Goal: Task Accomplishment & Management: Complete application form

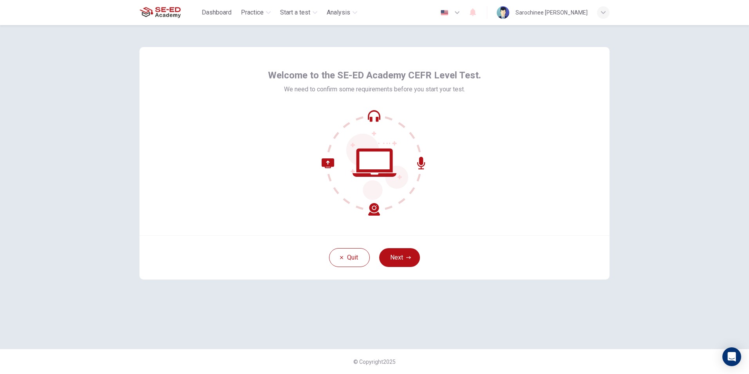
click at [406, 260] on button "Next" at bounding box center [399, 257] width 41 height 19
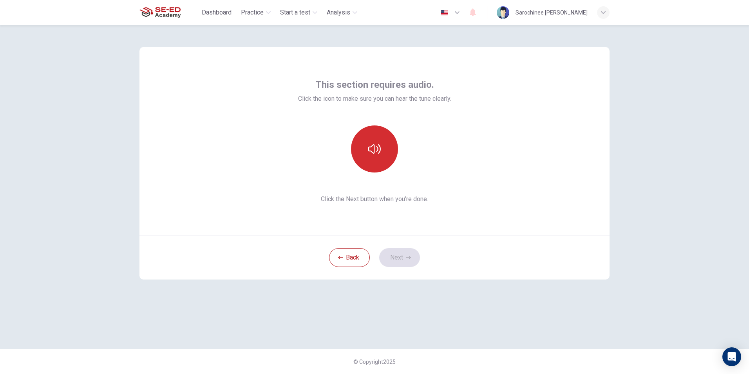
click at [370, 152] on icon "button" at bounding box center [374, 149] width 13 height 13
click at [405, 262] on button "Next" at bounding box center [399, 257] width 41 height 19
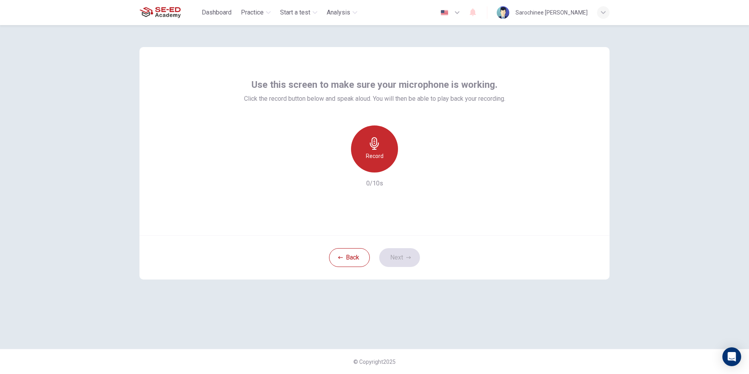
click at [370, 148] on icon "button" at bounding box center [374, 143] width 13 height 13
click at [375, 144] on icon "button" at bounding box center [374, 143] width 13 height 13
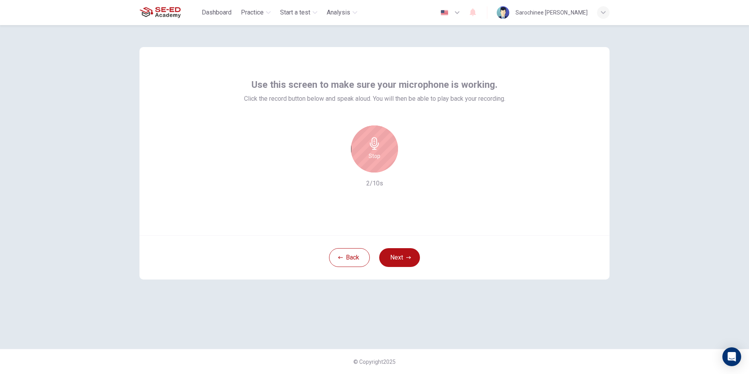
click at [377, 143] on icon "button" at bounding box center [374, 143] width 9 height 13
click at [412, 169] on icon "button" at bounding box center [410, 166] width 8 height 8
click at [413, 169] on icon "button" at bounding box center [410, 166] width 8 height 8
click at [336, 164] on icon "button" at bounding box center [338, 165] width 7 height 7
click at [408, 264] on button "Next" at bounding box center [399, 257] width 41 height 19
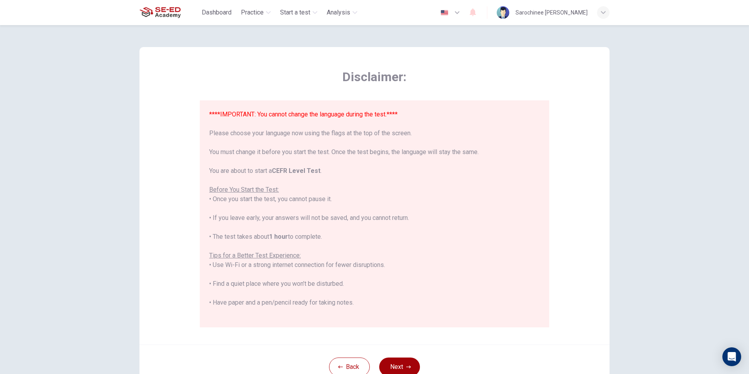
click at [393, 363] on button "Next" at bounding box center [399, 366] width 41 height 19
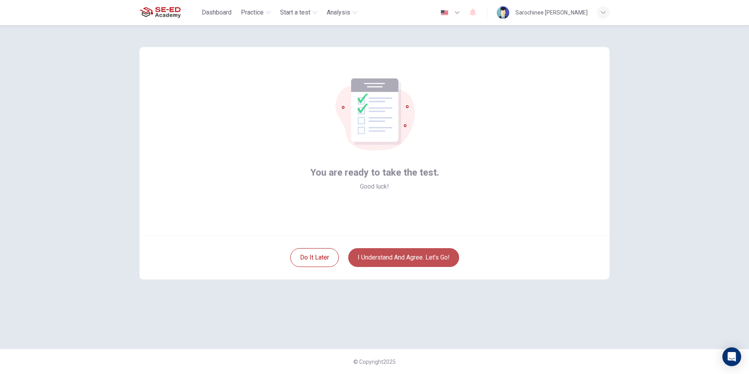
drag, startPoint x: 394, startPoint y: 251, endPoint x: 384, endPoint y: 253, distance: 9.1
click at [394, 254] on button "I understand and agree. Let’s go!" at bounding box center [403, 257] width 111 height 19
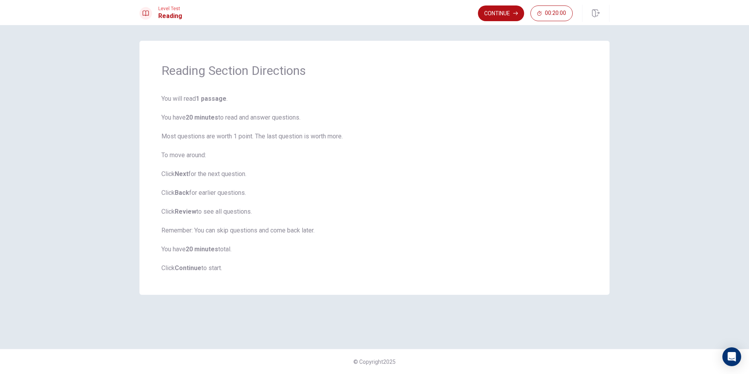
drag, startPoint x: 497, startPoint y: 10, endPoint x: 496, endPoint y: 14, distance: 4.3
click at [497, 11] on button "Continue" at bounding box center [501, 13] width 46 height 16
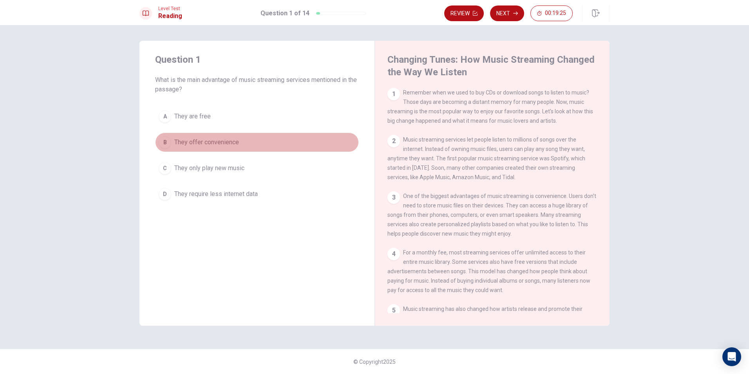
click at [218, 140] on span "They offer convenience" at bounding box center [206, 141] width 65 height 9
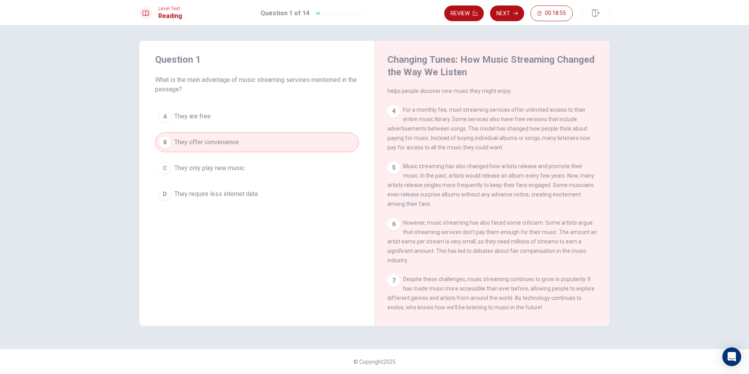
scroll to position [125, 0]
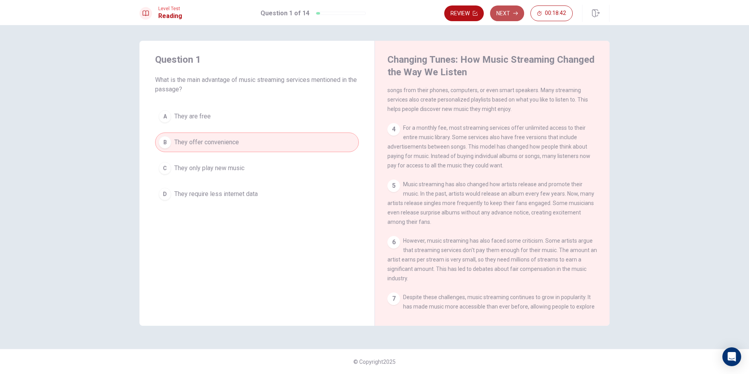
click at [493, 7] on button "Next" at bounding box center [507, 13] width 34 height 16
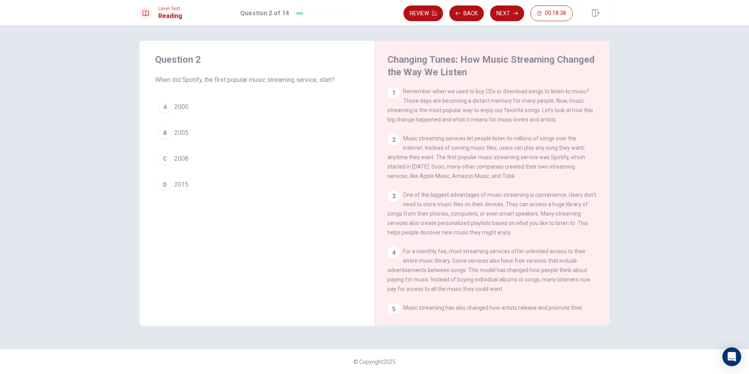
scroll to position [0, 0]
click at [171, 162] on button "C 2008" at bounding box center [257, 159] width 204 height 20
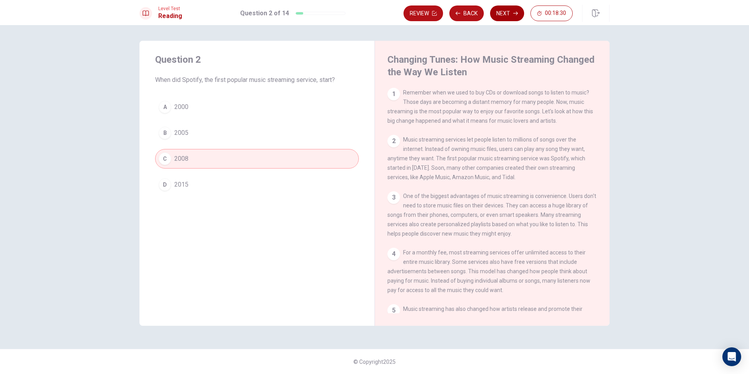
click at [509, 15] on button "Next" at bounding box center [507, 13] width 34 height 16
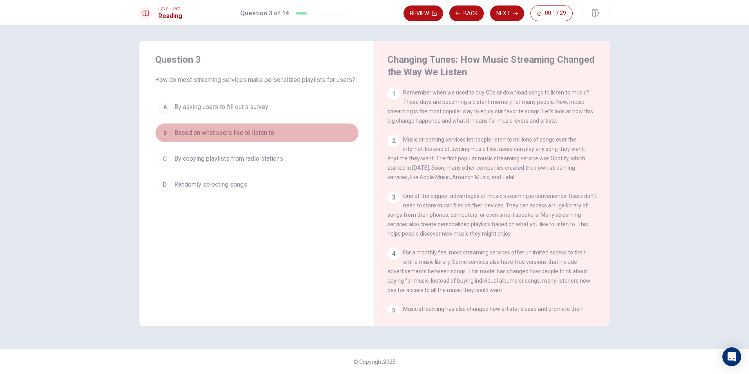
click at [245, 135] on span "Based on what users like to listen to" at bounding box center [224, 132] width 100 height 9
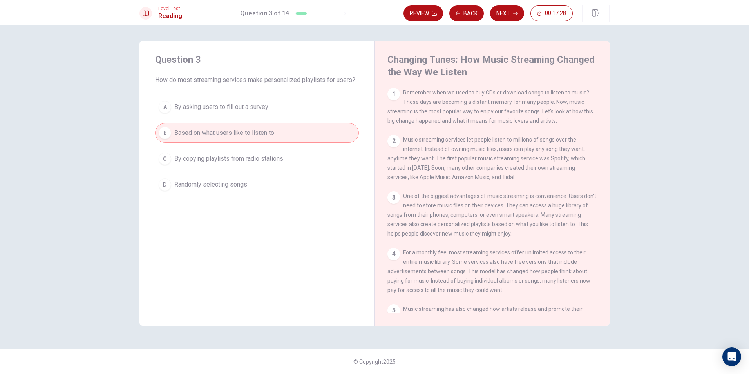
drag, startPoint x: 509, startPoint y: 13, endPoint x: 506, endPoint y: 16, distance: 4.5
click at [508, 13] on button "Next" at bounding box center [507, 13] width 34 height 16
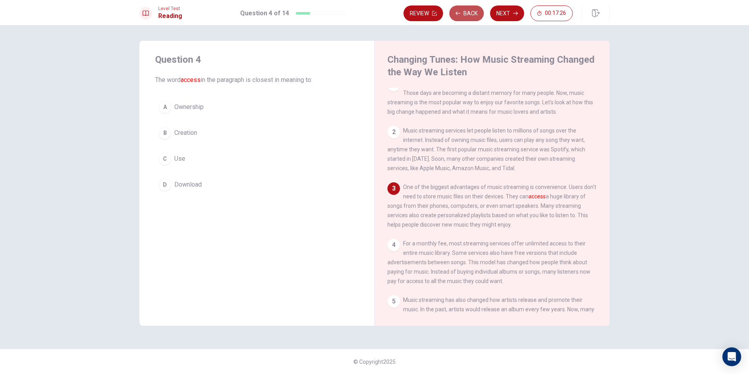
click at [467, 13] on button "Back" at bounding box center [466, 13] width 34 height 16
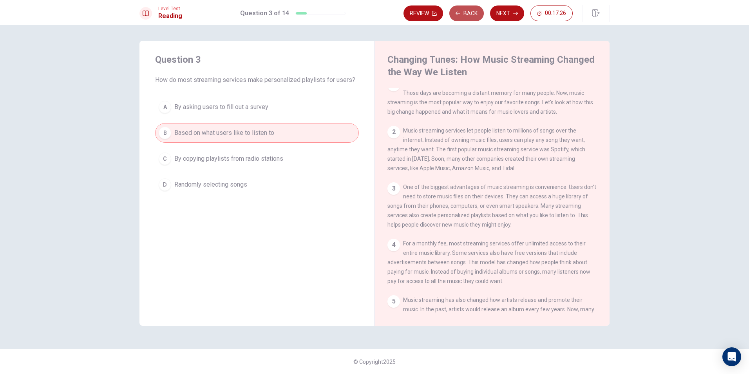
click at [467, 13] on button "Back" at bounding box center [466, 13] width 34 height 16
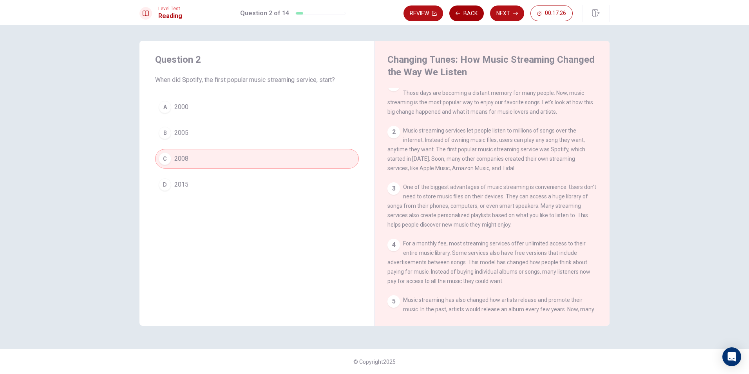
click at [467, 13] on button "Back" at bounding box center [466, 13] width 34 height 16
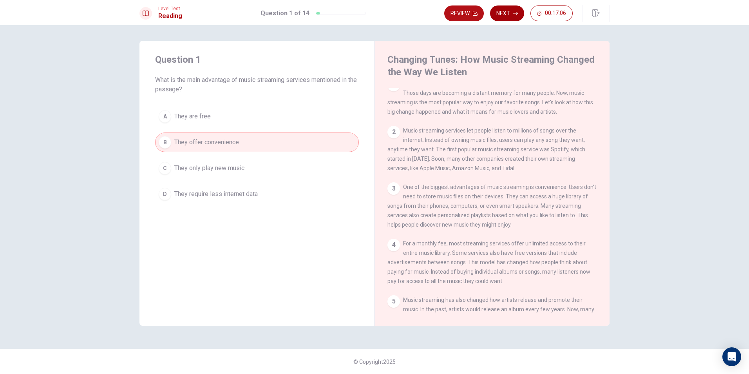
click at [512, 14] on button "Next" at bounding box center [507, 13] width 34 height 16
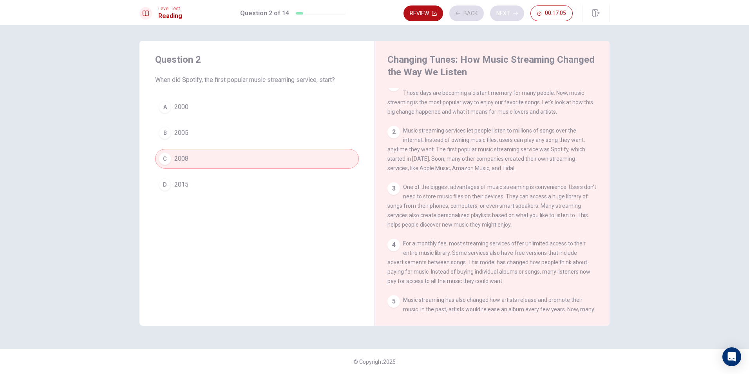
click at [512, 14] on div "Review Back Next 00:17:05" at bounding box center [487, 13] width 169 height 16
click at [512, 14] on button "Next" at bounding box center [507, 13] width 34 height 16
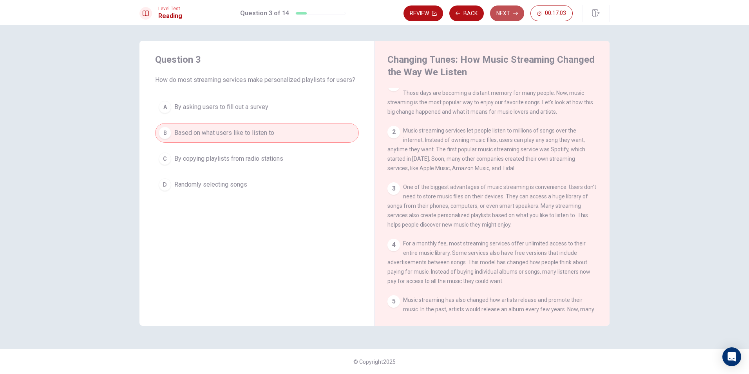
click at [512, 14] on button "Next" at bounding box center [507, 13] width 34 height 16
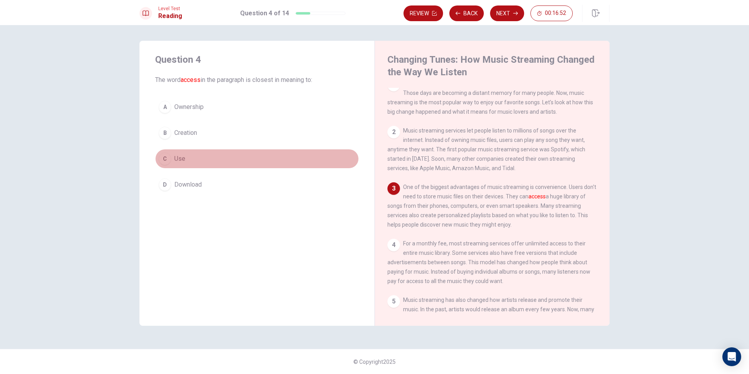
click at [250, 149] on button "C Use" at bounding box center [257, 159] width 204 height 20
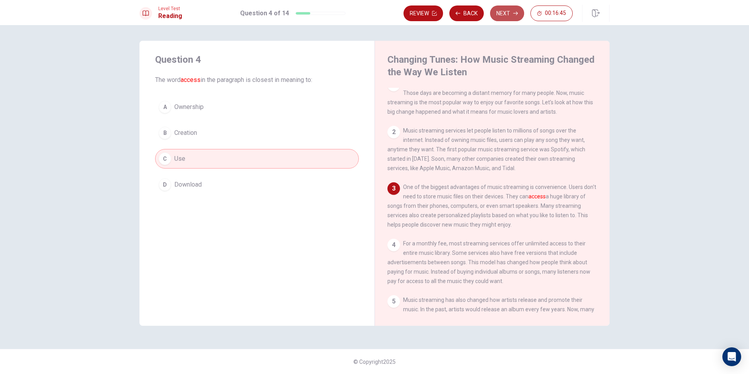
click at [508, 17] on button "Next" at bounding box center [507, 13] width 34 height 16
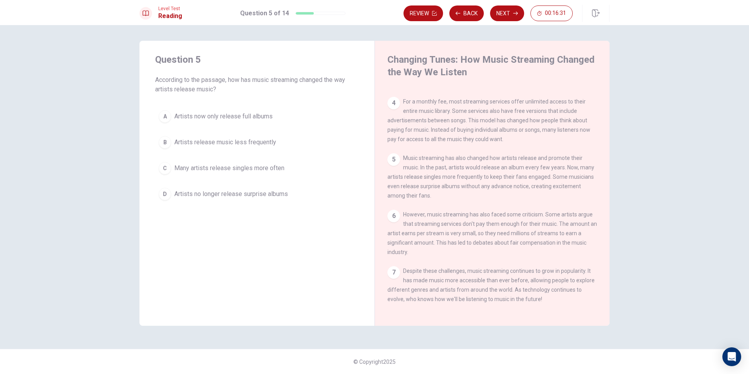
scroll to position [164, 0]
click at [272, 141] on span "Artists release music less frequently" at bounding box center [225, 141] width 102 height 9
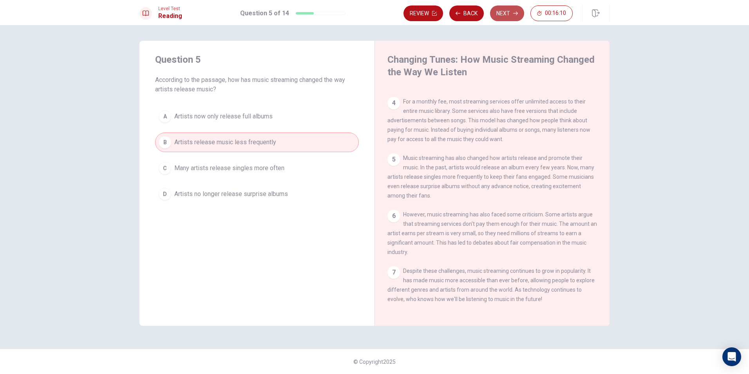
click at [513, 13] on button "Next" at bounding box center [507, 13] width 34 height 16
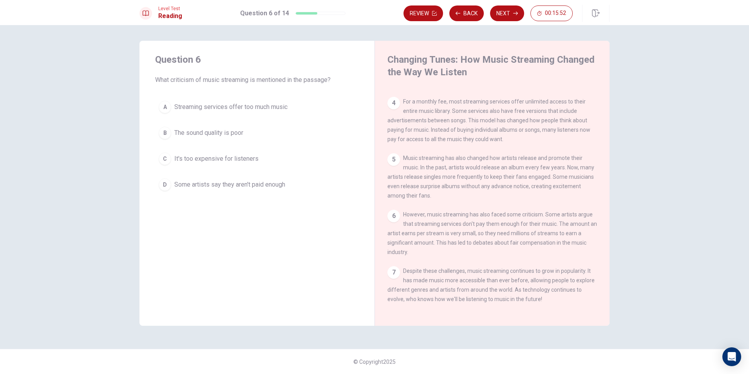
click at [273, 110] on span "Streaming services offer too much music" at bounding box center [230, 106] width 113 height 9
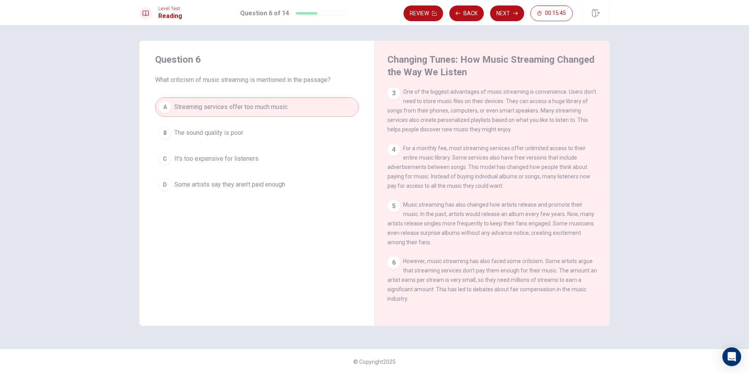
scroll to position [85, 0]
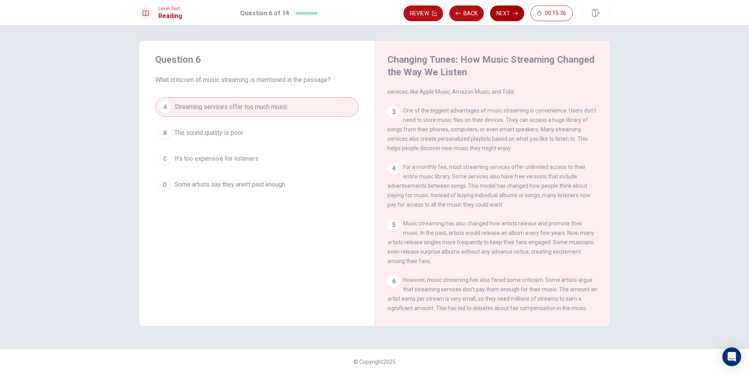
click at [508, 12] on button "Next" at bounding box center [507, 13] width 34 height 16
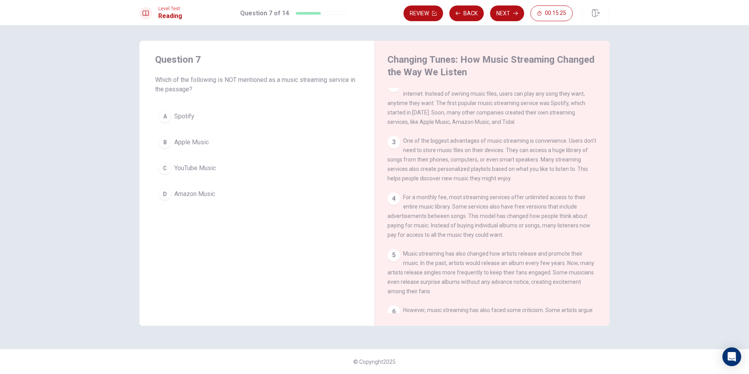
scroll to position [0, 0]
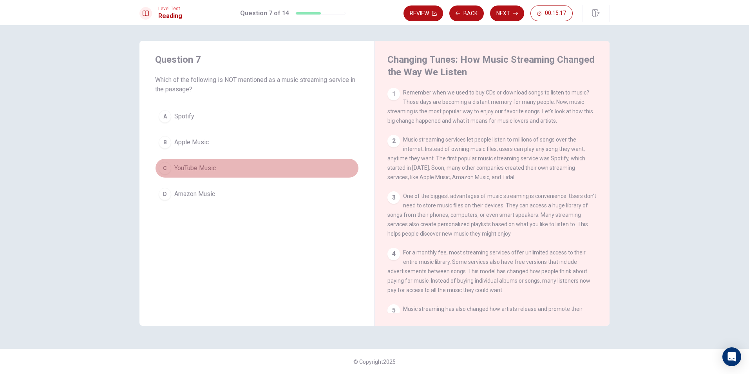
click at [229, 165] on button "C YouTube Music" at bounding box center [257, 168] width 204 height 20
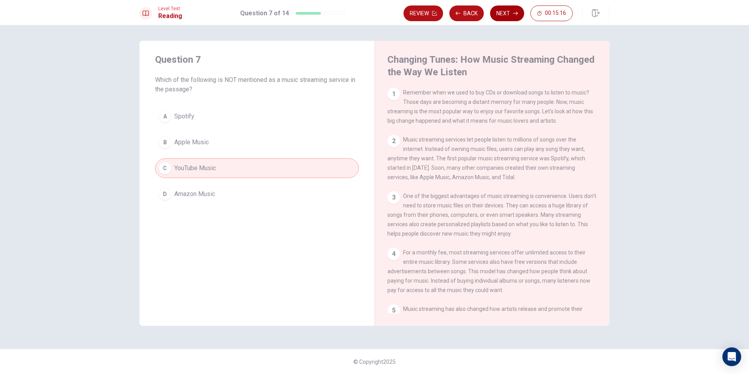
click at [511, 16] on button "Next" at bounding box center [507, 13] width 34 height 16
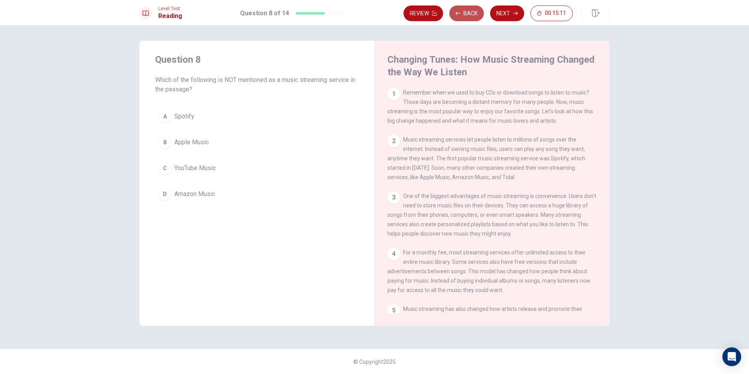
click at [469, 16] on button "Back" at bounding box center [466, 13] width 34 height 16
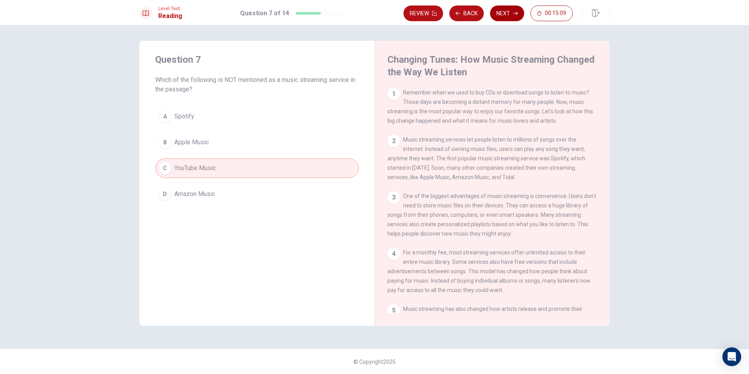
click at [505, 9] on button "Next" at bounding box center [507, 13] width 34 height 16
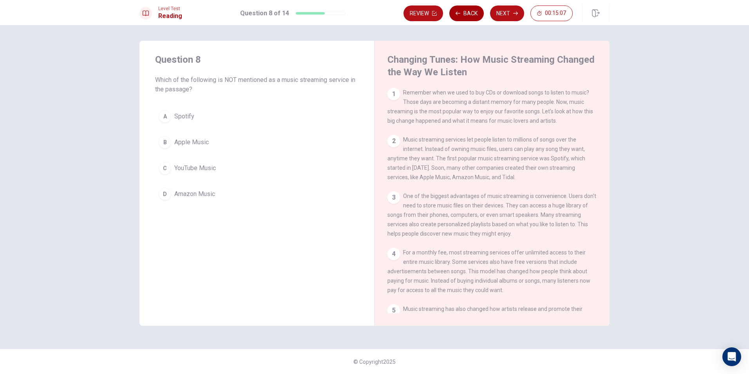
click at [461, 18] on button "Back" at bounding box center [466, 13] width 34 height 16
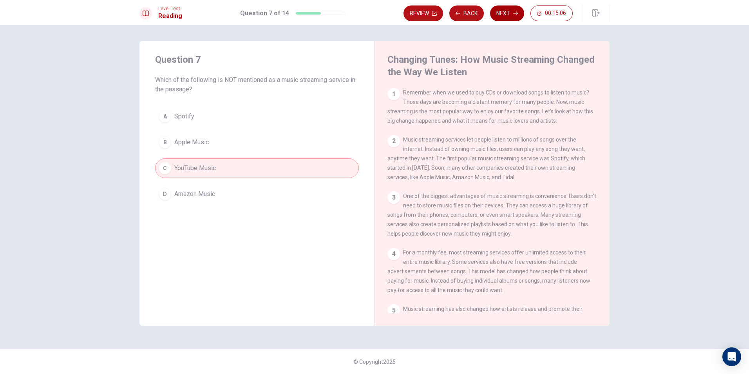
click at [497, 14] on button "Next" at bounding box center [507, 13] width 34 height 16
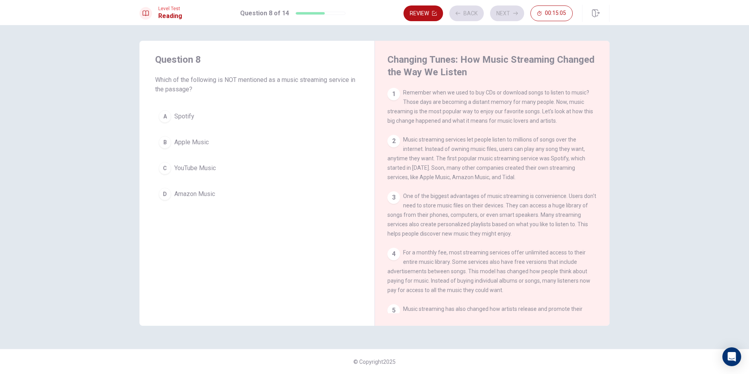
click at [240, 163] on button "C YouTube Music" at bounding box center [257, 168] width 204 height 20
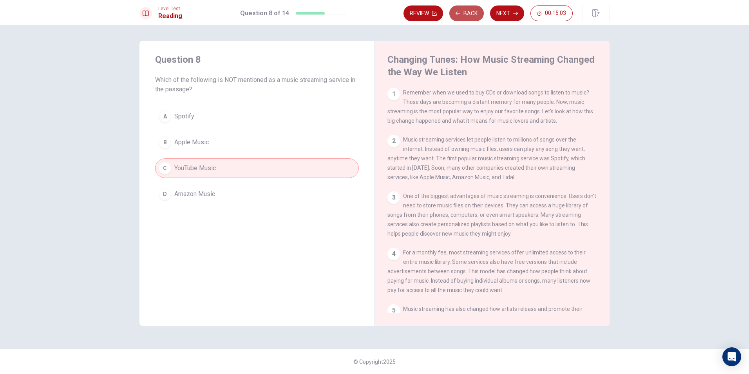
click at [459, 11] on icon "button" at bounding box center [457, 13] width 5 height 5
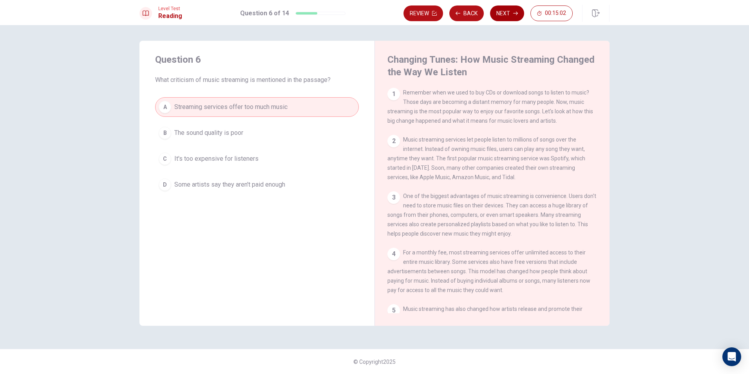
click at [511, 18] on button "Next" at bounding box center [507, 13] width 34 height 16
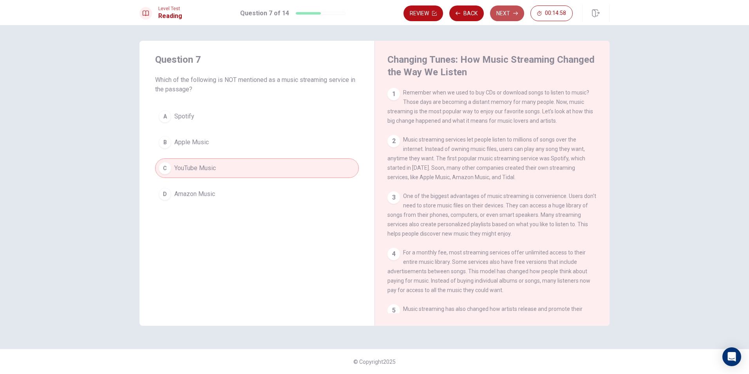
click at [511, 18] on button "Next" at bounding box center [507, 13] width 34 height 16
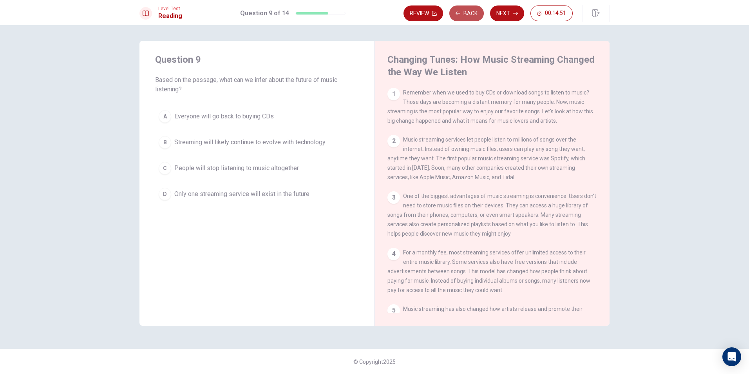
click at [466, 14] on button "Back" at bounding box center [466, 13] width 34 height 16
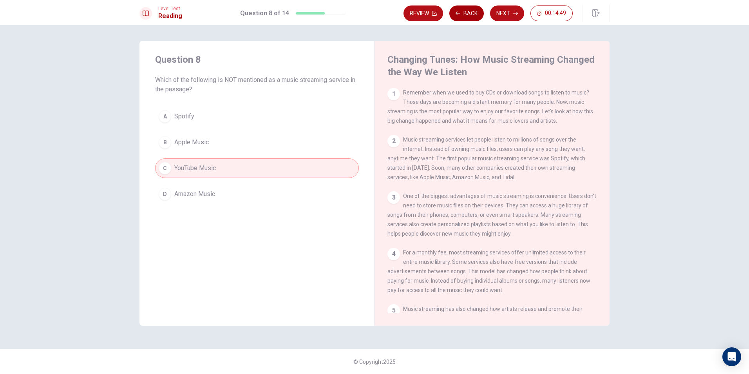
click at [466, 14] on button "Back" at bounding box center [466, 13] width 34 height 16
click at [505, 14] on button "Next" at bounding box center [507, 13] width 34 height 16
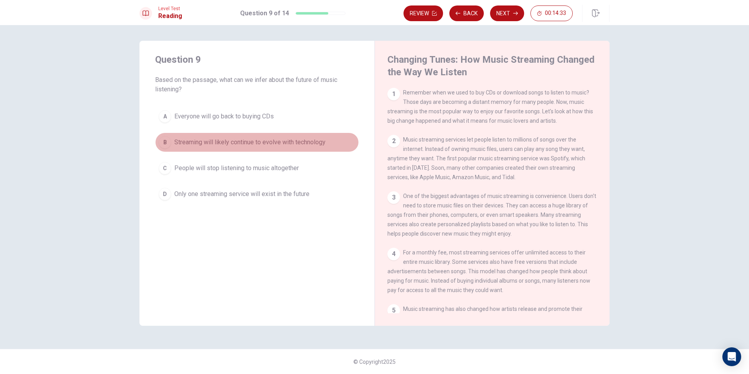
click at [295, 141] on span "Streaming will likely continue to evolve with technology" at bounding box center [249, 141] width 151 height 9
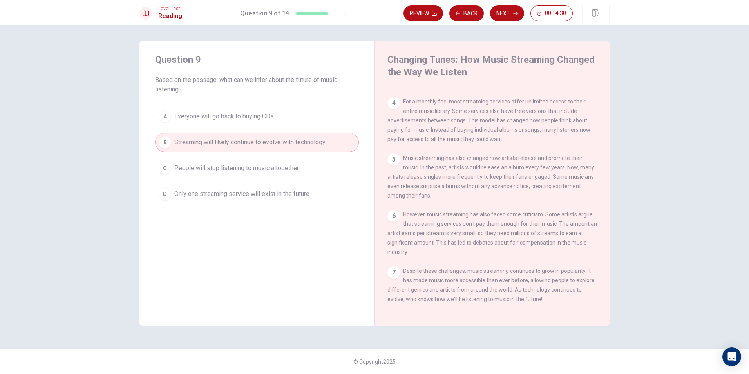
scroll to position [164, 0]
click at [507, 16] on button "Next" at bounding box center [507, 13] width 34 height 16
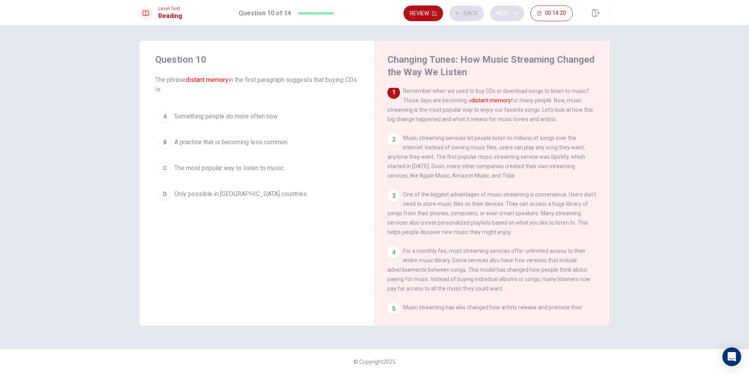
scroll to position [0, 0]
click at [271, 118] on span "Something people do more often now" at bounding box center [225, 116] width 103 height 9
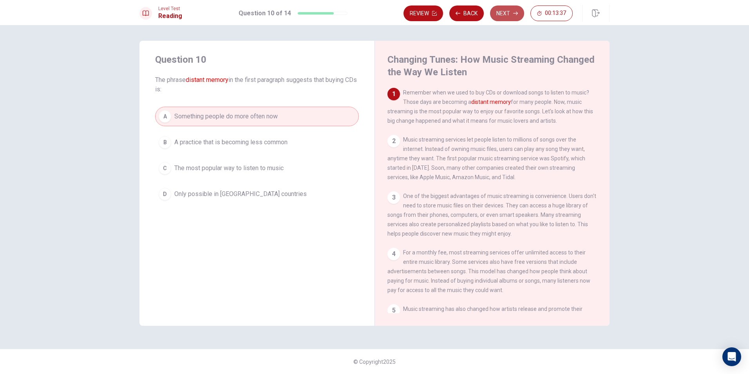
click at [510, 10] on button "Next" at bounding box center [507, 13] width 34 height 16
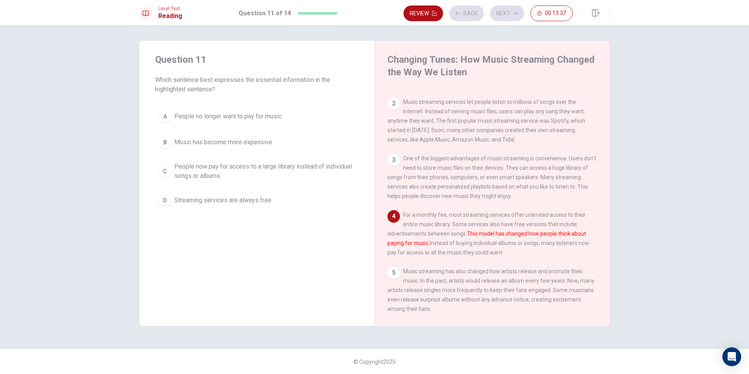
scroll to position [67, 0]
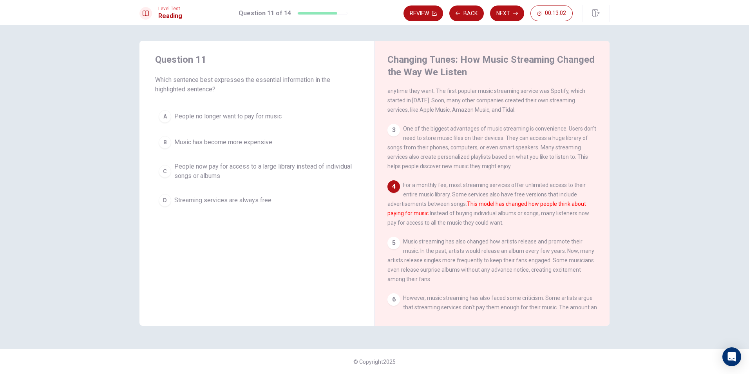
click at [291, 173] on span "People now pay for access to a large library instead of individual songs or alb…" at bounding box center [264, 171] width 181 height 19
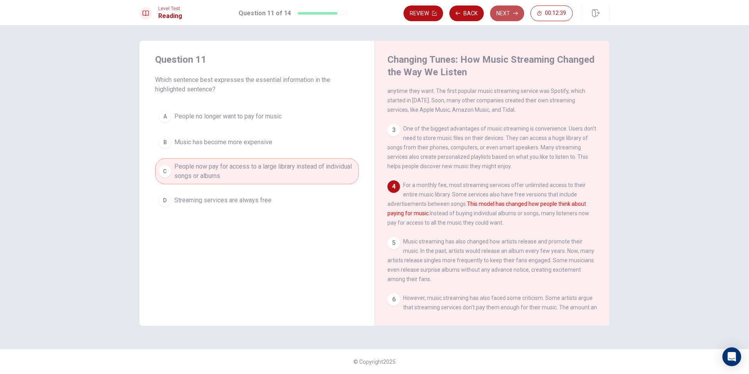
click at [513, 11] on button "Next" at bounding box center [507, 13] width 34 height 16
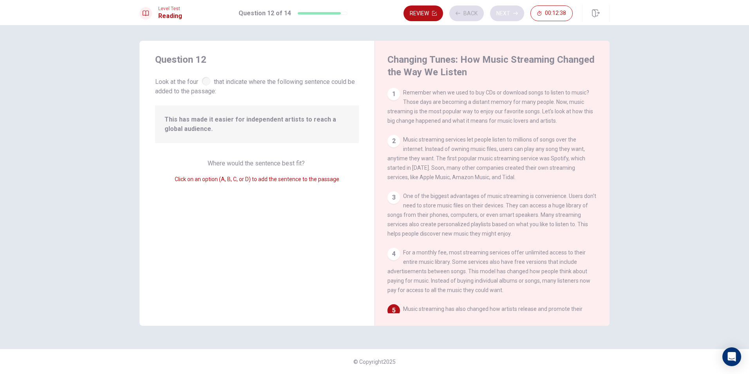
scroll to position [136, 0]
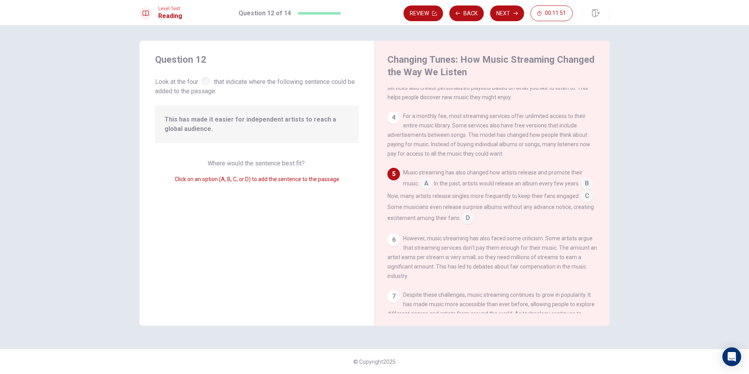
click at [580, 190] on input at bounding box center [586, 184] width 13 height 13
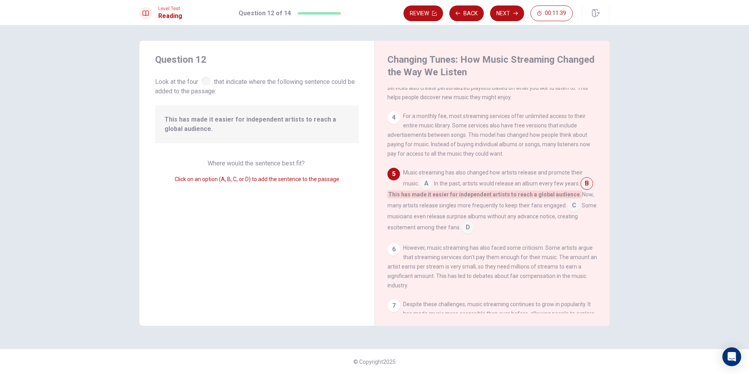
click at [592, 216] on div "Music streaming has also changed how artists release and promote their music. A…" at bounding box center [492, 201] width 210 height 66
click at [580, 212] on input at bounding box center [573, 206] width 13 height 13
click at [464, 234] on input at bounding box center [467, 228] width 13 height 13
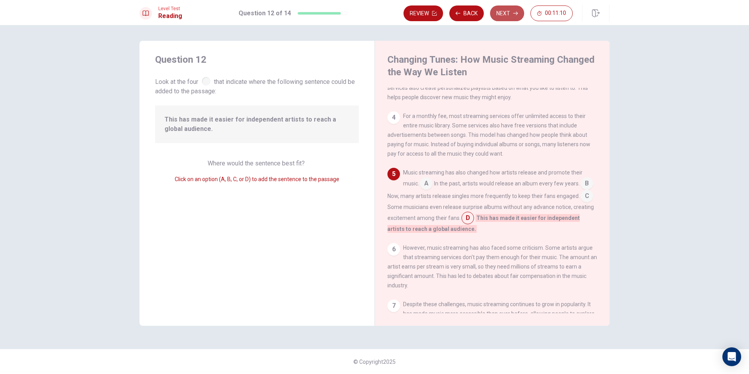
click at [506, 13] on button "Next" at bounding box center [507, 13] width 34 height 16
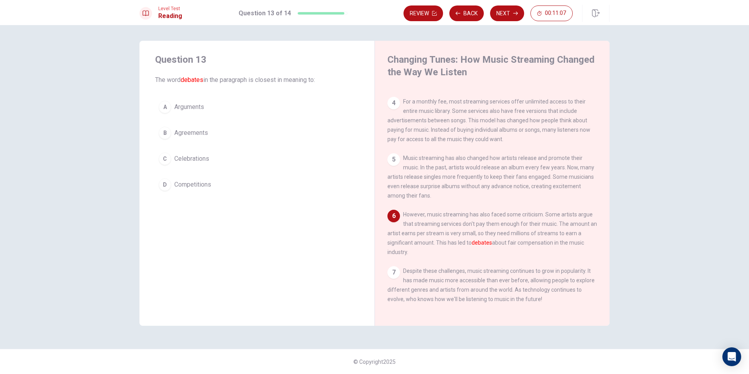
scroll to position [164, 0]
click at [214, 128] on button "B Agreements" at bounding box center [257, 133] width 204 height 20
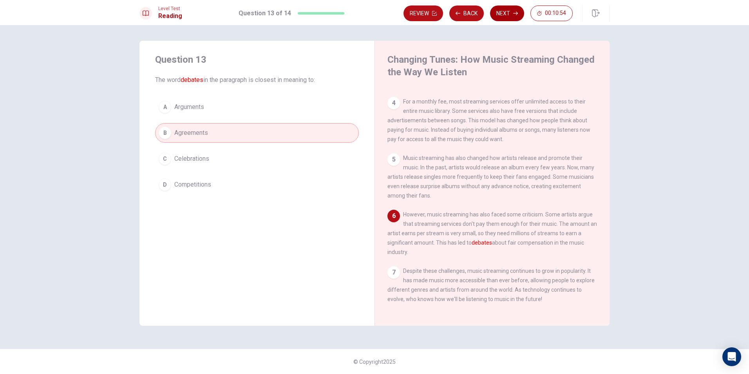
click at [509, 13] on button "Next" at bounding box center [507, 13] width 34 height 16
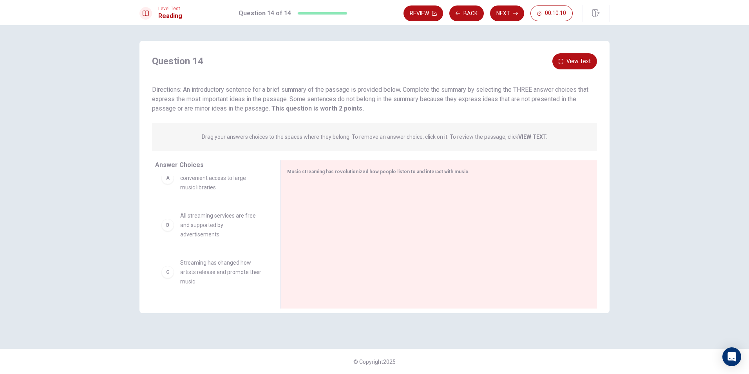
scroll to position [0, 0]
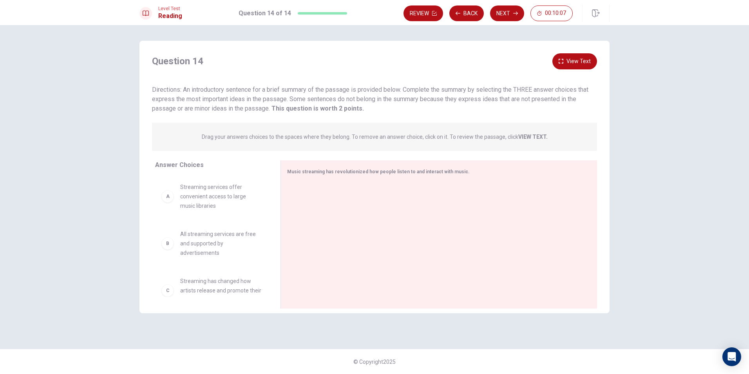
click at [583, 60] on button "View Text" at bounding box center [574, 61] width 45 height 16
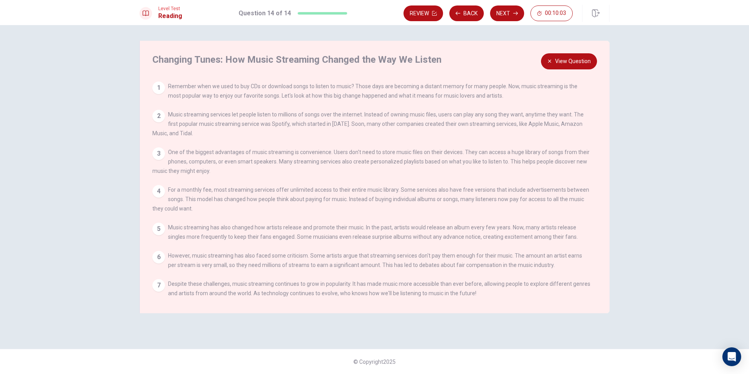
click at [569, 64] on button "View Question" at bounding box center [569, 61] width 56 height 16
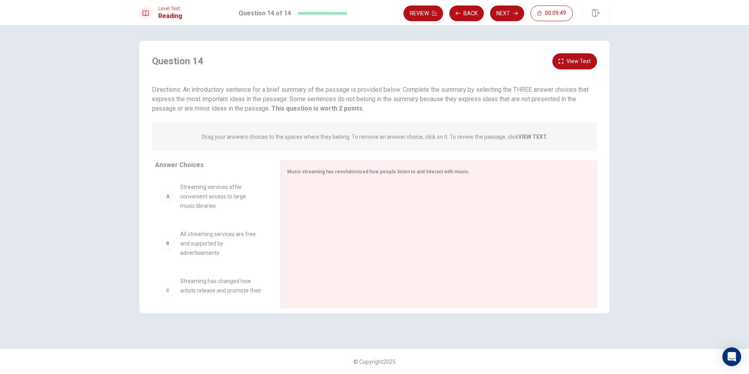
click at [570, 69] on button "View Text" at bounding box center [574, 61] width 45 height 16
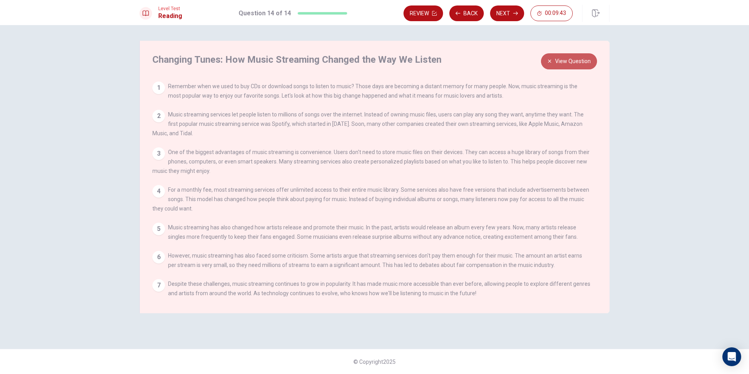
click at [577, 60] on button "View Question" at bounding box center [569, 61] width 56 height 16
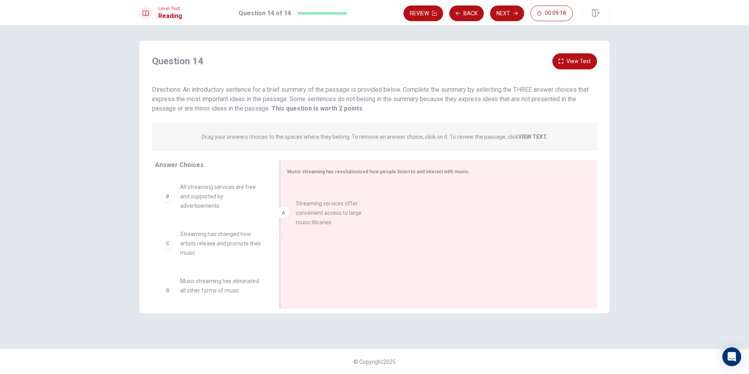
drag, startPoint x: 227, startPoint y: 207, endPoint x: 361, endPoint y: 220, distance: 134.6
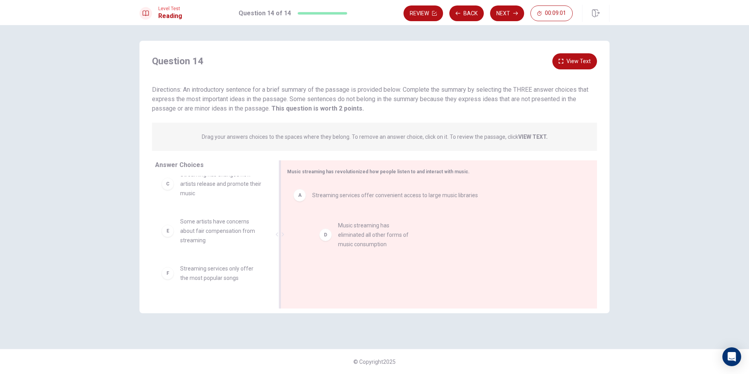
drag, startPoint x: 245, startPoint y: 227, endPoint x: 406, endPoint y: 230, distance: 161.4
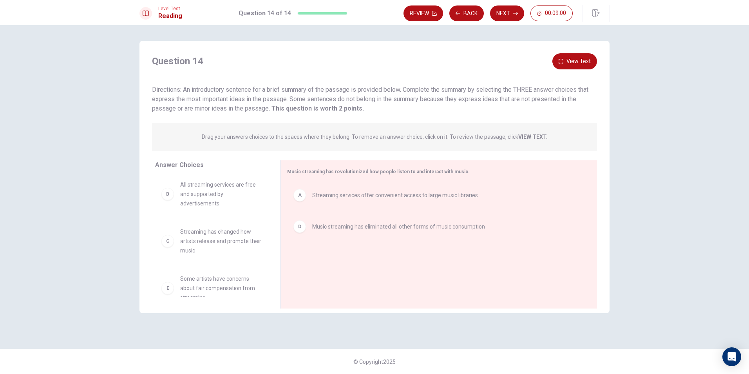
scroll to position [0, 0]
drag, startPoint x: 209, startPoint y: 245, endPoint x: 354, endPoint y: 268, distance: 146.3
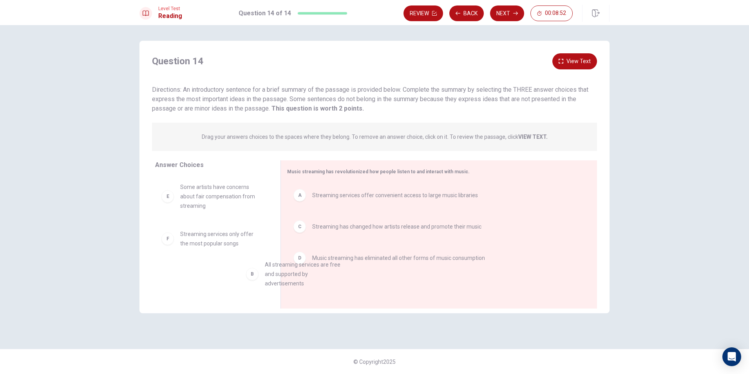
scroll to position [0, 0]
drag, startPoint x: 229, startPoint y: 196, endPoint x: 230, endPoint y: 222, distance: 26.7
click at [506, 16] on button "Next" at bounding box center [507, 13] width 34 height 16
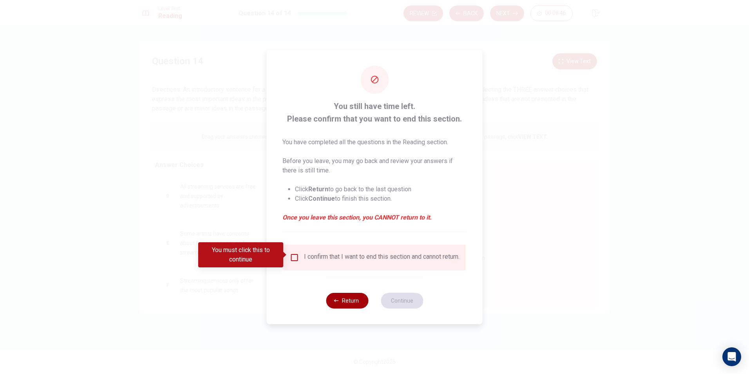
click at [345, 308] on button "Return" at bounding box center [347, 300] width 42 height 16
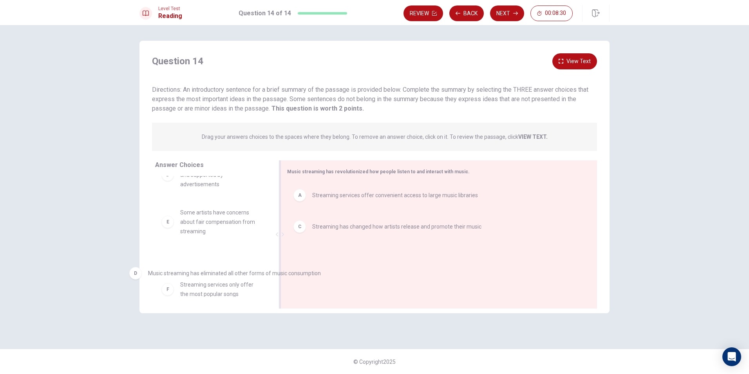
scroll to position [23, 0]
drag, startPoint x: 412, startPoint y: 260, endPoint x: 228, endPoint y: 267, distance: 184.5
click at [575, 61] on button "View Text" at bounding box center [574, 61] width 45 height 16
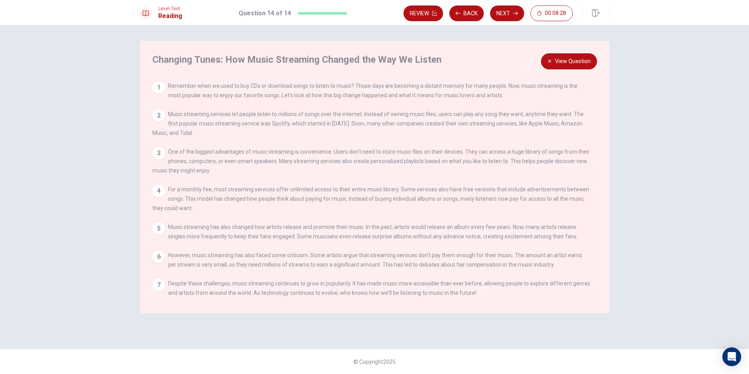
scroll to position [7, 0]
click at [576, 59] on button "View Question" at bounding box center [569, 61] width 56 height 16
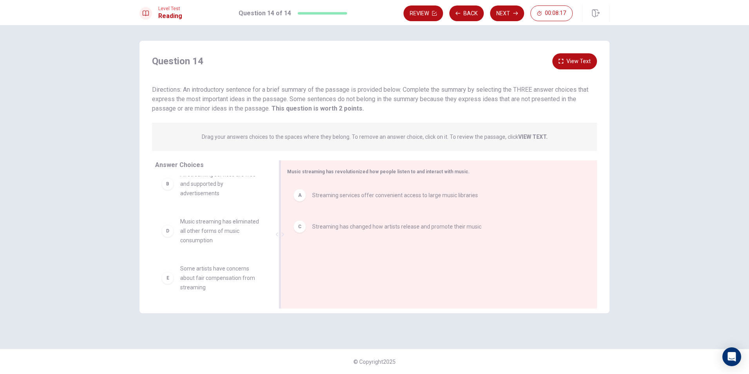
scroll to position [0, 0]
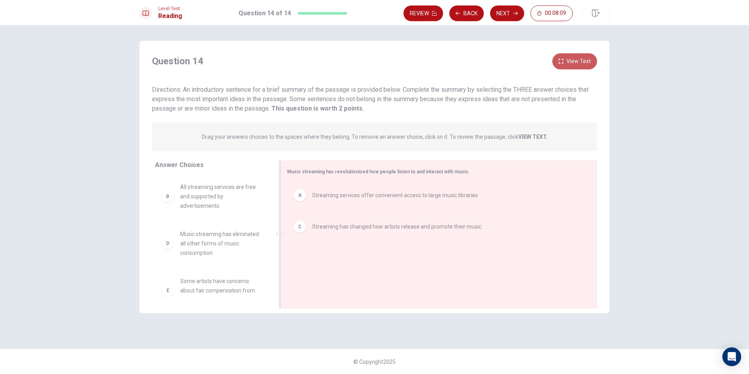
click at [575, 63] on button "View Text" at bounding box center [574, 61] width 45 height 16
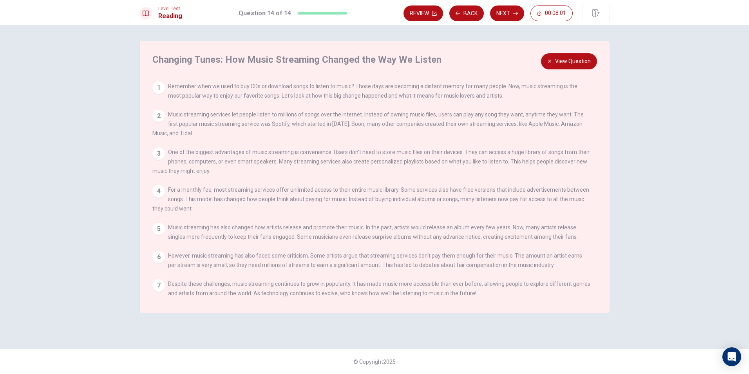
click at [574, 66] on button "View Question" at bounding box center [569, 61] width 56 height 16
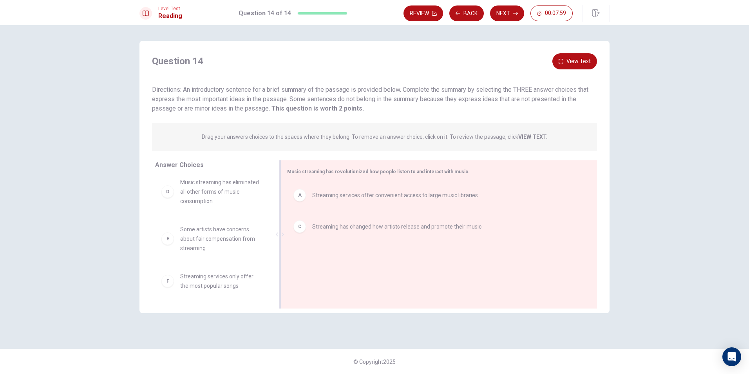
scroll to position [13, 0]
click at [583, 58] on button "View Text" at bounding box center [574, 61] width 45 height 16
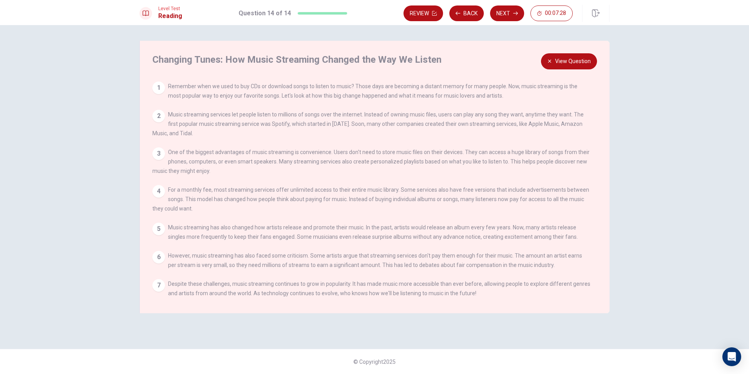
click at [561, 60] on button "View Question" at bounding box center [569, 61] width 56 height 16
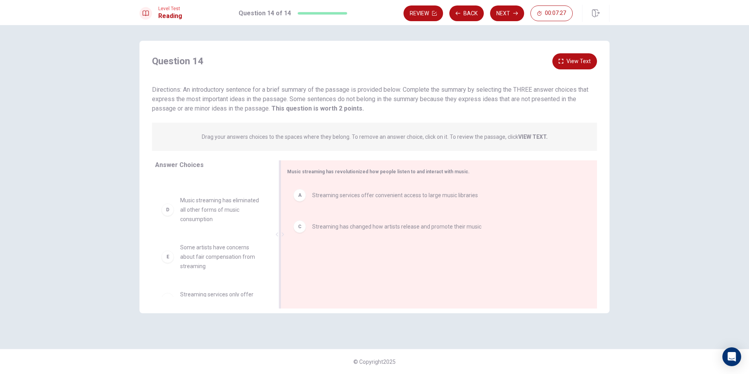
scroll to position [52, 0]
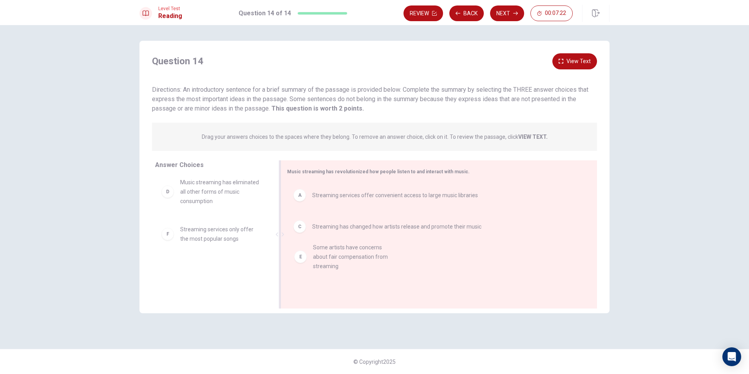
drag, startPoint x: 235, startPoint y: 241, endPoint x: 371, endPoint y: 260, distance: 137.2
click at [468, 10] on button "Back" at bounding box center [466, 13] width 34 height 16
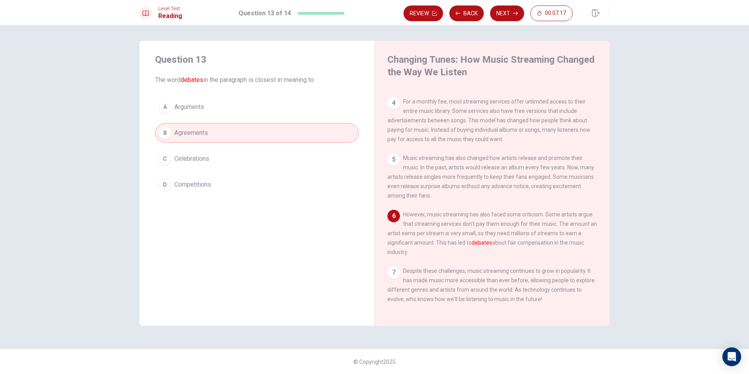
scroll to position [164, 0]
click at [512, 13] on button "Next" at bounding box center [507, 13] width 34 height 16
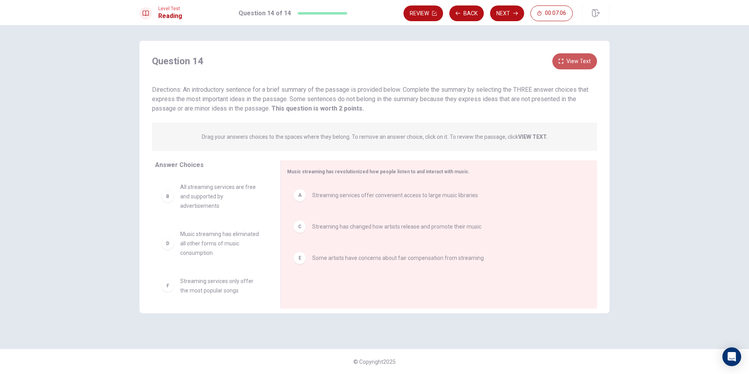
click at [576, 68] on button "View Text" at bounding box center [574, 61] width 45 height 16
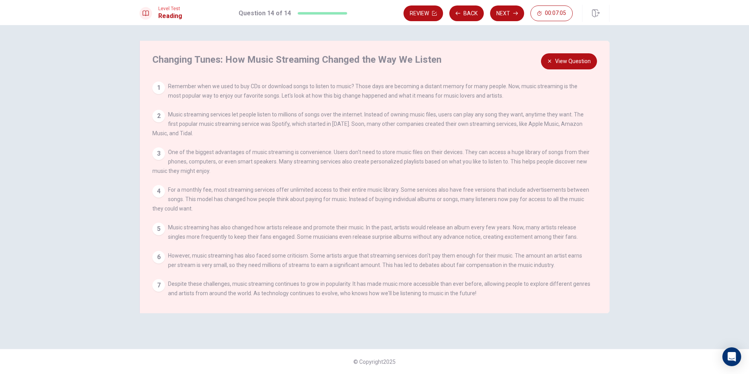
scroll to position [7, 0]
click at [467, 14] on button "Back" at bounding box center [466, 13] width 34 height 16
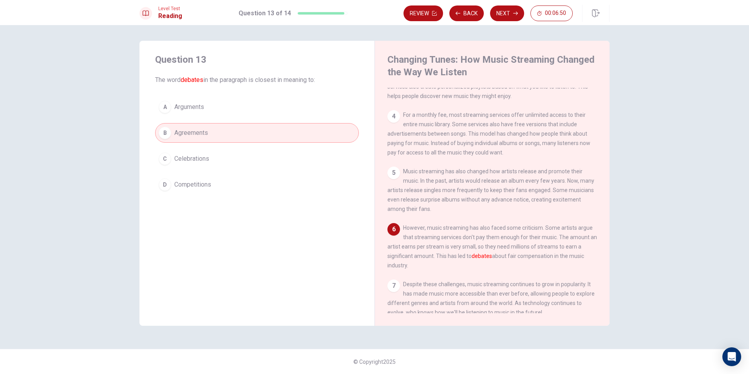
scroll to position [157, 0]
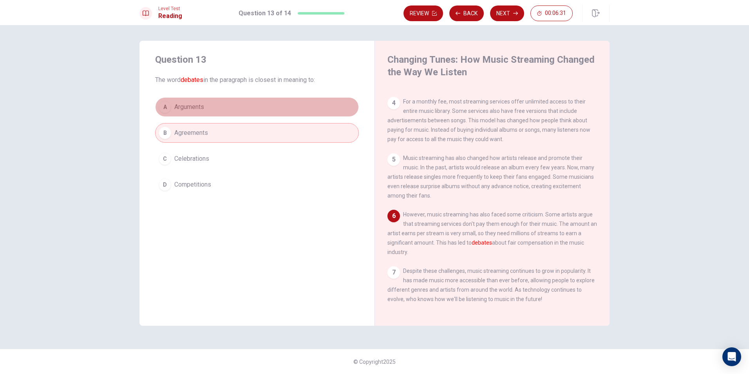
click at [231, 103] on button "A Arguments" at bounding box center [257, 107] width 204 height 20
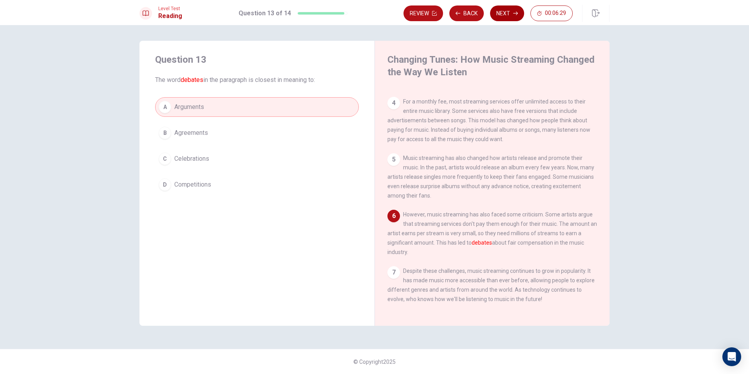
click at [498, 15] on button "Next" at bounding box center [507, 13] width 34 height 16
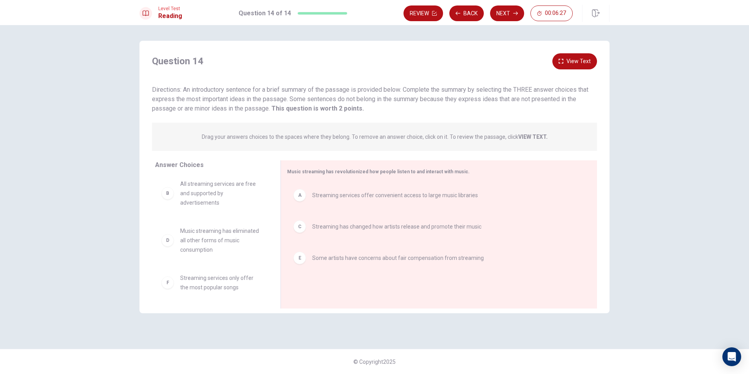
scroll to position [5, 0]
click at [493, 14] on button "Next" at bounding box center [507, 13] width 34 height 16
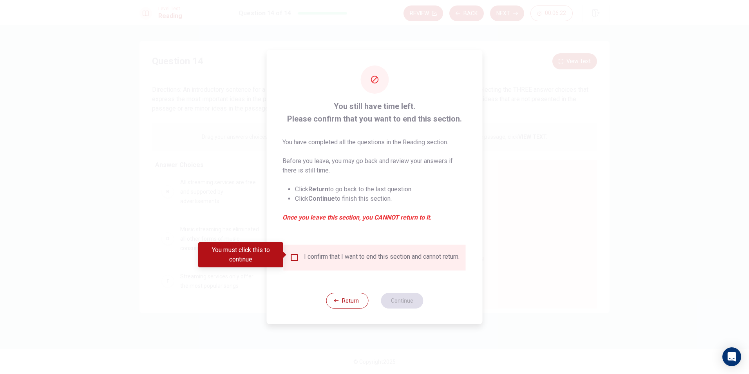
click at [295, 255] on input "You must click this to continue" at bounding box center [294, 257] width 9 height 9
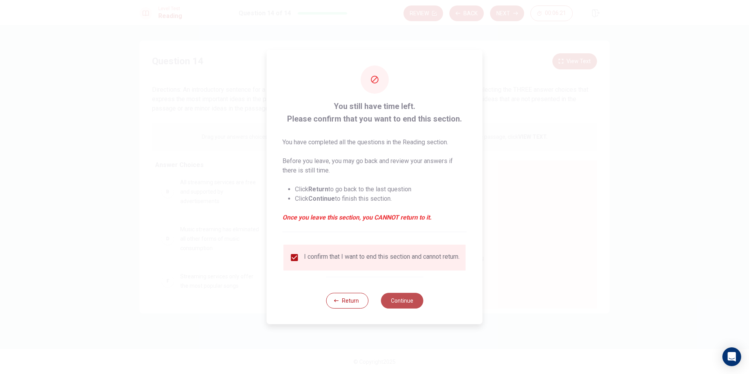
click at [408, 308] on button "Continue" at bounding box center [402, 300] width 42 height 16
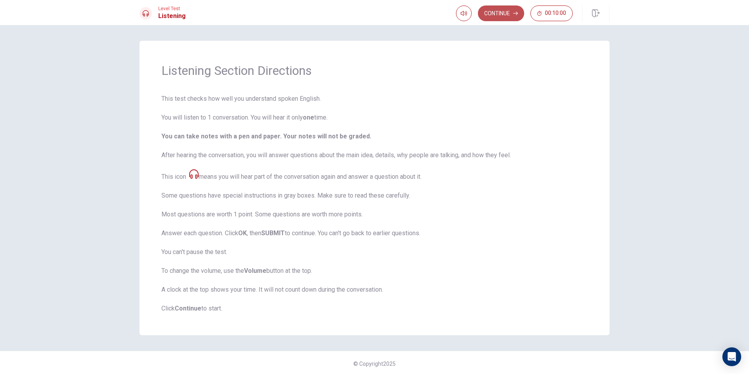
click at [504, 9] on button "Continue" at bounding box center [501, 13] width 46 height 16
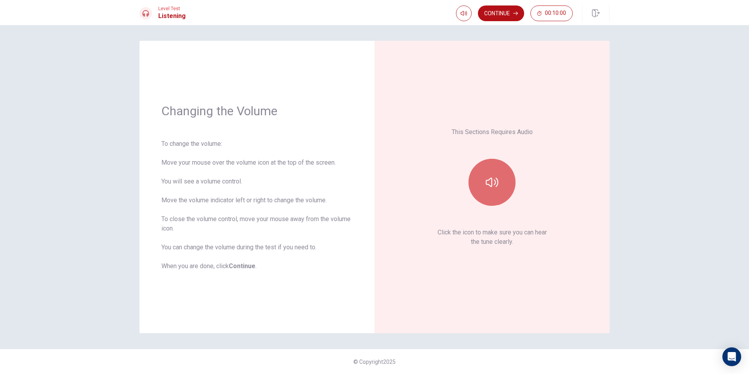
click at [498, 172] on button "button" at bounding box center [491, 182] width 47 height 47
click at [514, 14] on icon "button" at bounding box center [515, 13] width 5 height 5
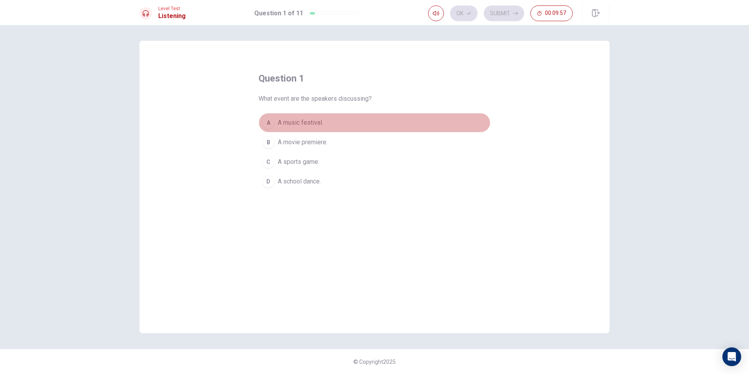
click at [318, 121] on span "A music festival." at bounding box center [300, 122] width 45 height 9
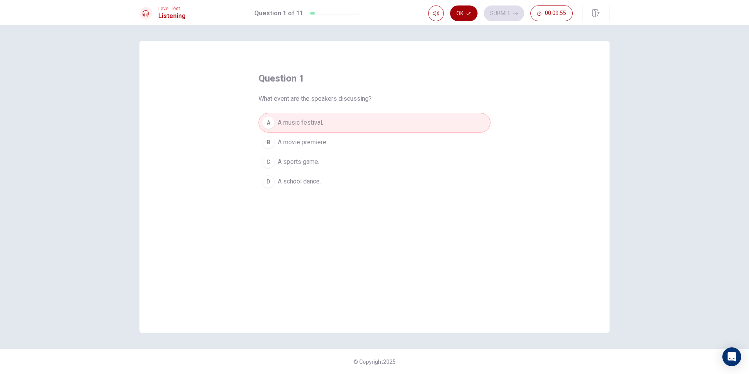
click at [460, 10] on button "Ok" at bounding box center [463, 13] width 27 height 16
click at [505, 18] on button "Submit" at bounding box center [504, 13] width 40 height 16
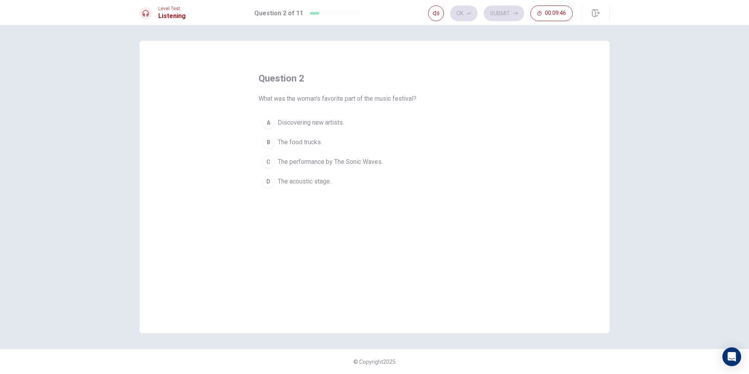
click at [369, 159] on span "The performance by The Sonic Waves." at bounding box center [330, 161] width 105 height 9
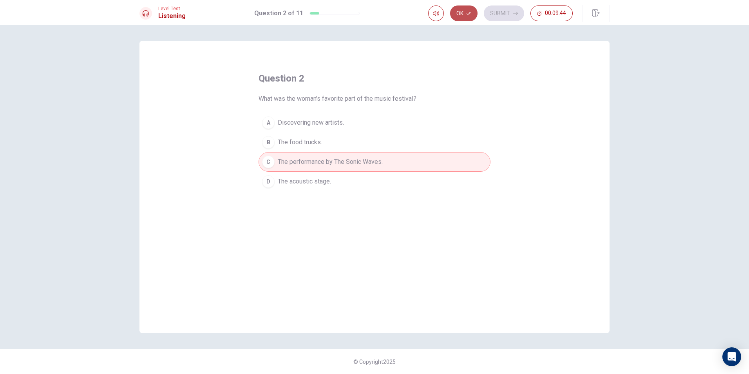
click at [471, 10] on button "Ok" at bounding box center [463, 13] width 27 height 16
click at [503, 16] on button "Submit" at bounding box center [504, 13] width 40 height 16
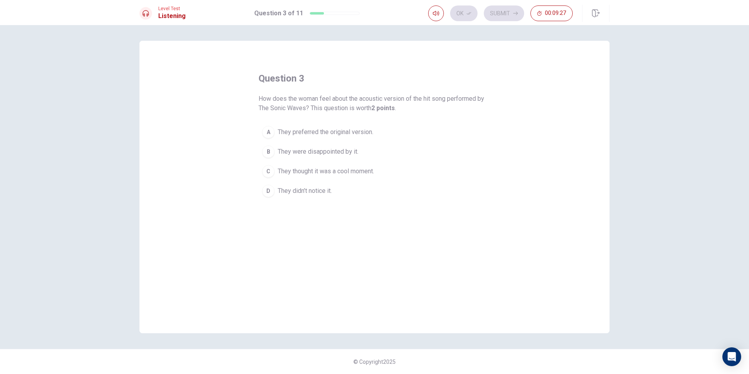
click at [358, 171] on span "They thought it was a cool moment." at bounding box center [326, 170] width 96 height 9
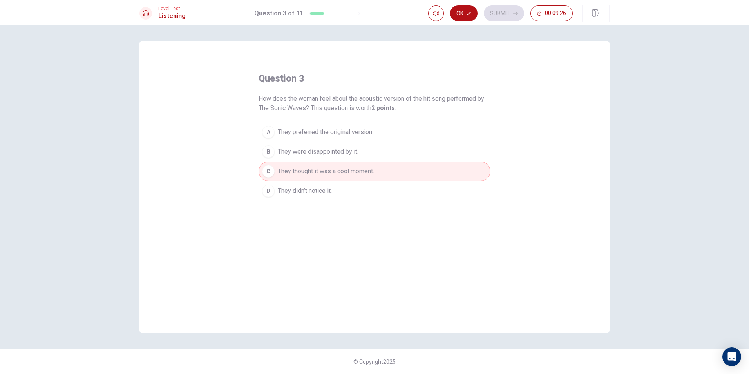
click at [468, 14] on icon "button" at bounding box center [468, 13] width 5 height 5
click at [491, 15] on button "Submit" at bounding box center [504, 13] width 40 height 16
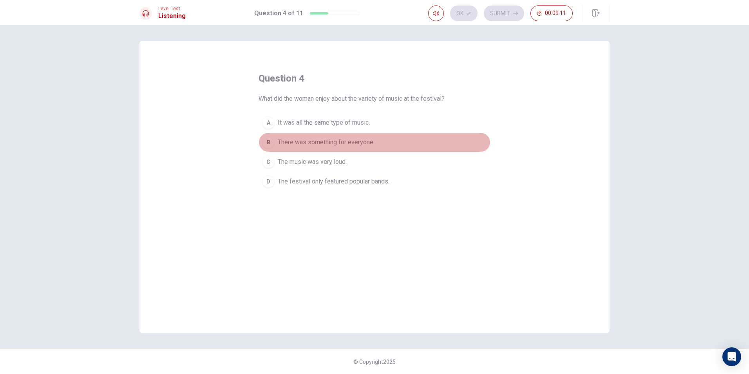
click at [356, 144] on span "There was something for everyone." at bounding box center [326, 141] width 97 height 9
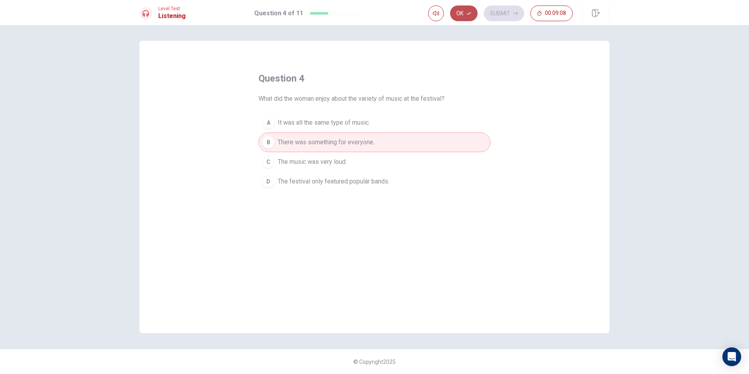
click at [468, 9] on button "Ok" at bounding box center [463, 13] width 27 height 16
click at [513, 13] on icon "button" at bounding box center [515, 13] width 5 height 5
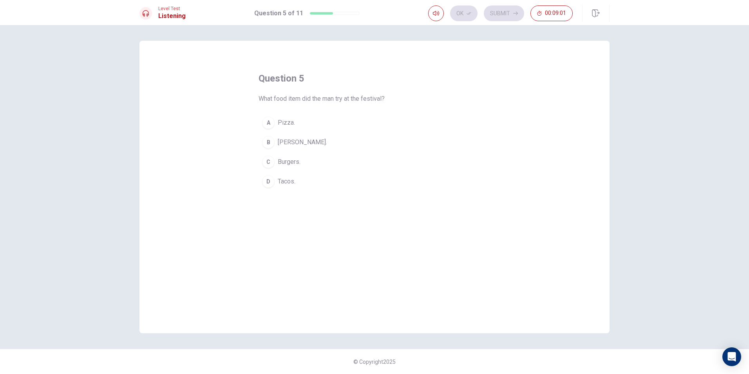
click at [327, 146] on button "B [PERSON_NAME]." at bounding box center [374, 142] width 232 height 20
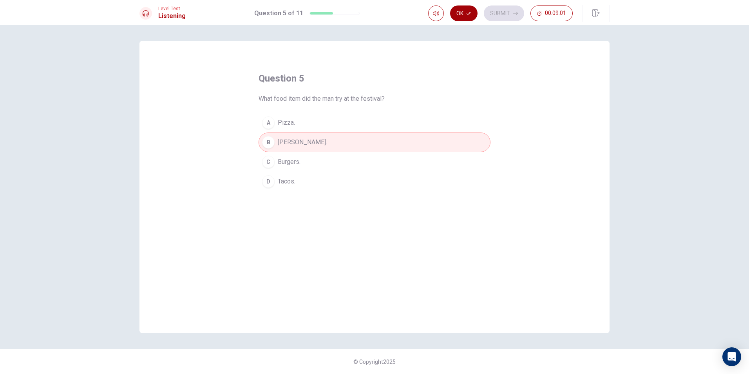
click at [465, 15] on button "Ok" at bounding box center [463, 13] width 27 height 16
click at [502, 6] on button "Submit" at bounding box center [504, 13] width 40 height 16
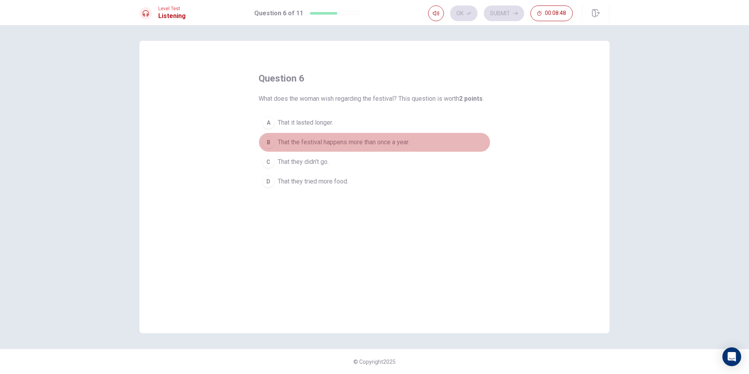
click at [406, 139] on span "That the festival happens more than once a year." at bounding box center [344, 141] width 132 height 9
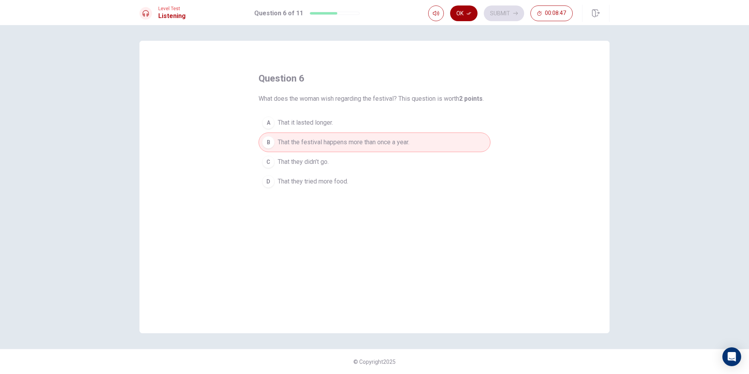
click at [460, 7] on button "Ok" at bounding box center [463, 13] width 27 height 16
click at [492, 8] on button "Submit" at bounding box center [504, 13] width 40 height 16
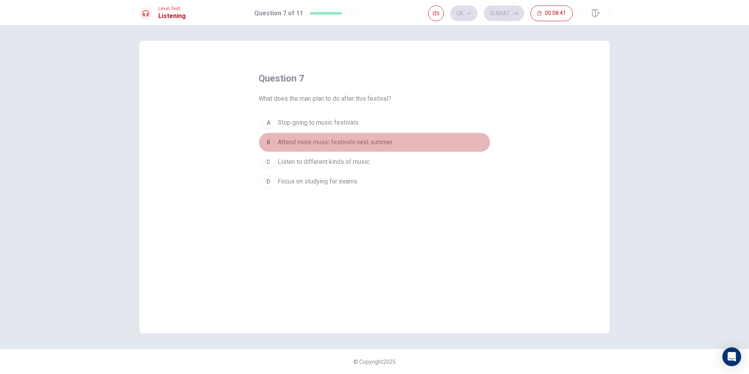
click at [384, 139] on span "Attend more music festivals next summer." at bounding box center [336, 141] width 116 height 9
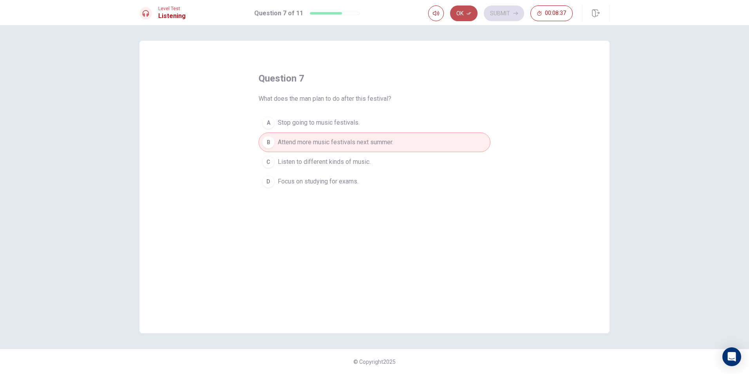
click at [462, 13] on button "Ok" at bounding box center [463, 13] width 27 height 16
click at [491, 11] on button "Submit" at bounding box center [504, 13] width 40 height 16
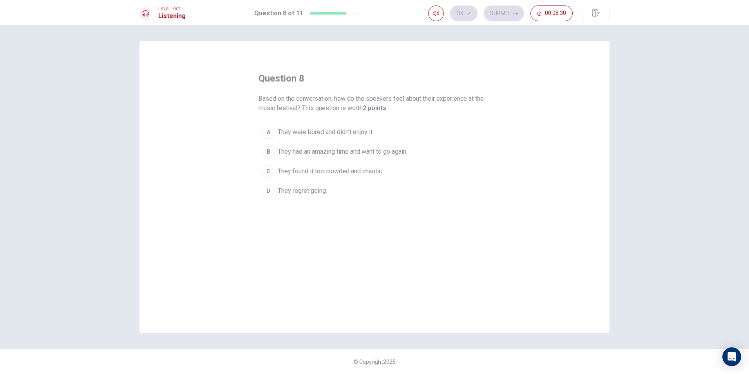
click at [398, 153] on span "They had an amazing time and want to go again." at bounding box center [343, 151] width 130 height 9
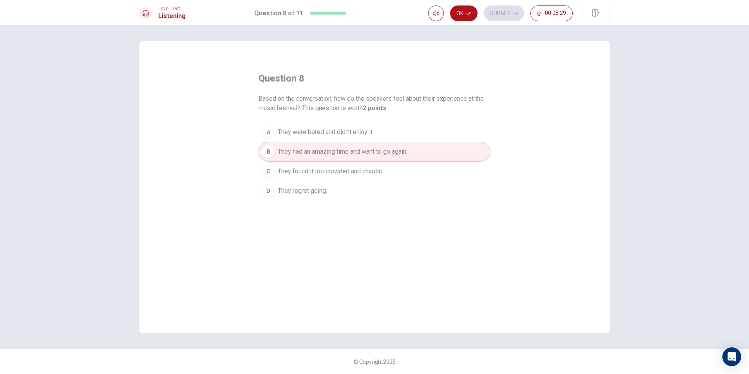
click at [468, 14] on icon "button" at bounding box center [468, 13] width 5 height 3
click at [509, 8] on button "Submit" at bounding box center [504, 13] width 40 height 16
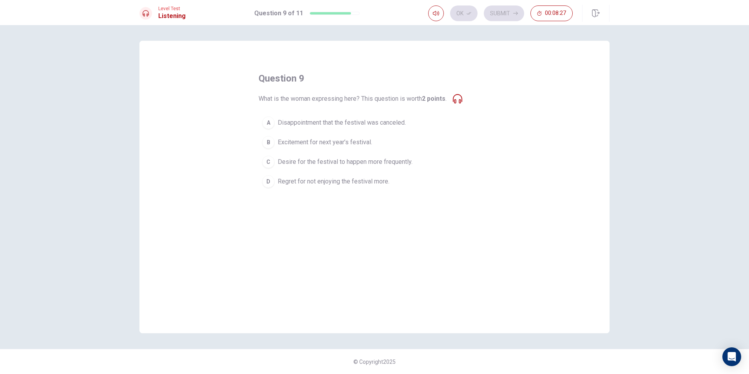
click at [487, 91] on div "question 9 What is the woman expressing here? This question is worth 2 points .…" at bounding box center [374, 131] width 232 height 119
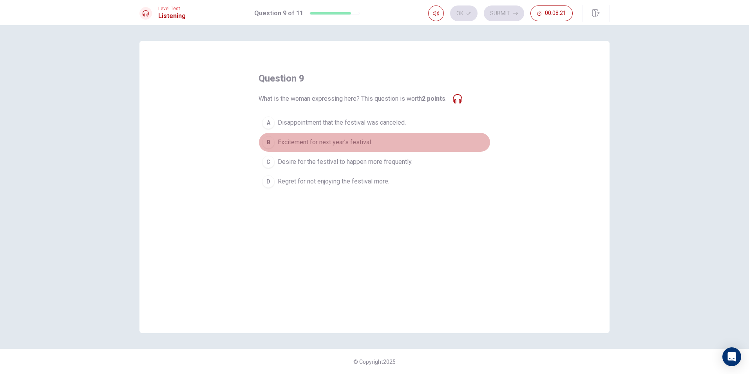
click at [359, 139] on span "Excitement for next year’s festival." at bounding box center [325, 141] width 94 height 9
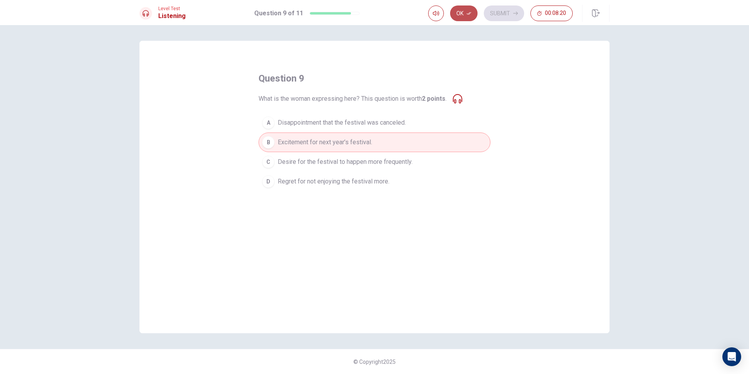
click at [468, 9] on button "Ok" at bounding box center [463, 13] width 27 height 16
click at [511, 18] on button "Submit" at bounding box center [504, 13] width 40 height 16
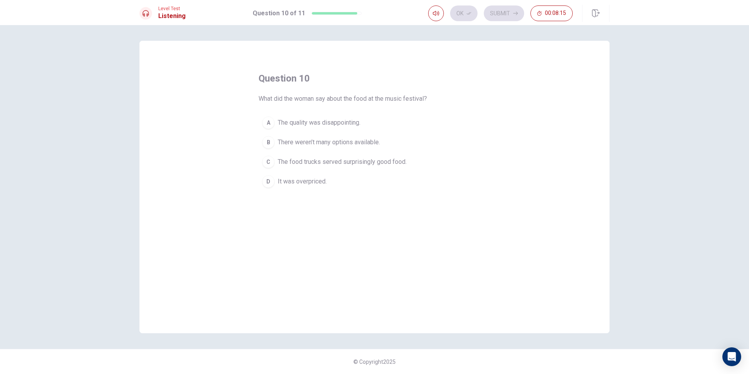
click at [406, 160] on span "The food trucks served surprisingly good food." at bounding box center [342, 161] width 129 height 9
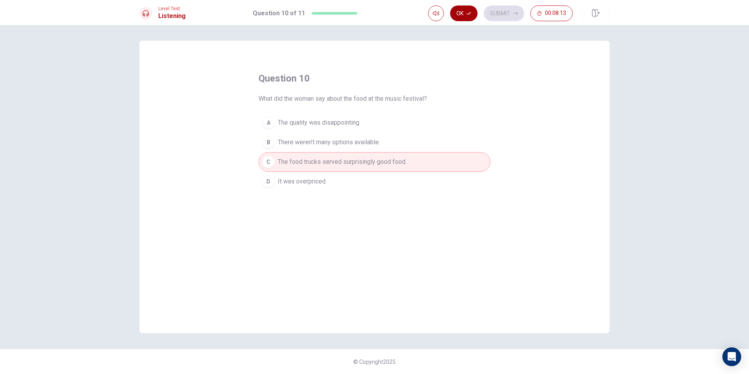
click at [457, 6] on button "Ok" at bounding box center [463, 13] width 27 height 16
click at [499, 9] on button "Submit" at bounding box center [504, 13] width 40 height 16
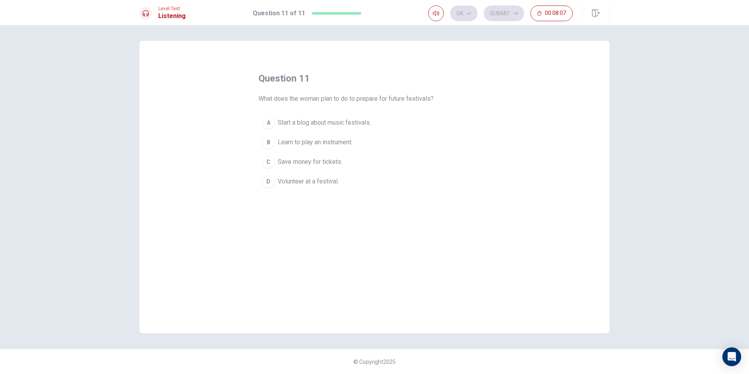
click at [347, 161] on button "C Save money for tickets." at bounding box center [374, 162] width 232 height 20
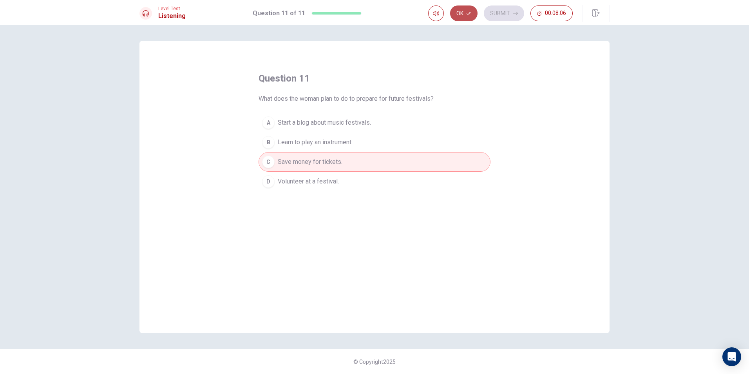
click at [468, 12] on icon "button" at bounding box center [468, 13] width 5 height 5
click at [509, 12] on button "Submit" at bounding box center [504, 13] width 40 height 16
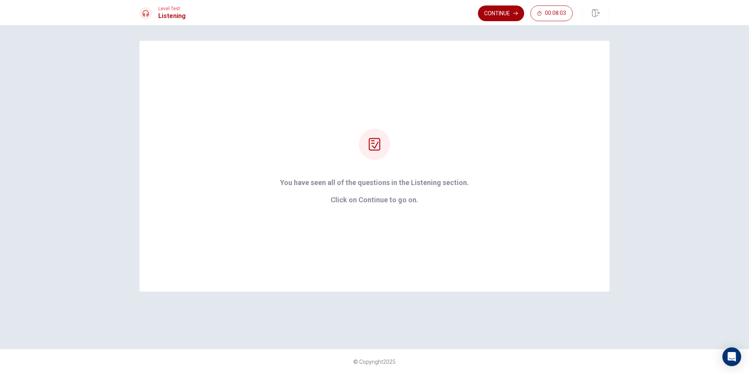
click at [496, 8] on button "Continue" at bounding box center [501, 13] width 46 height 16
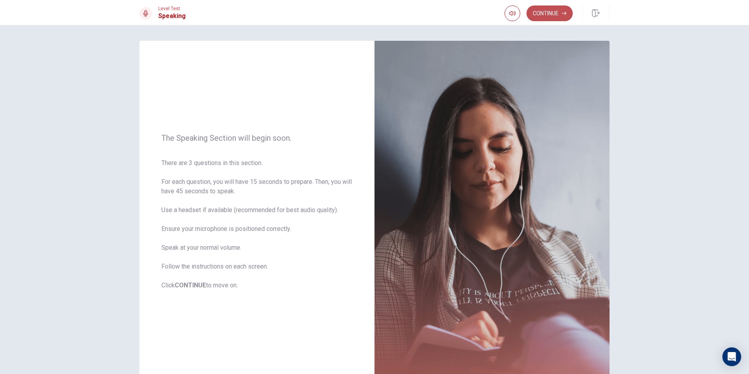
click at [534, 14] on button "Continue" at bounding box center [549, 13] width 46 height 16
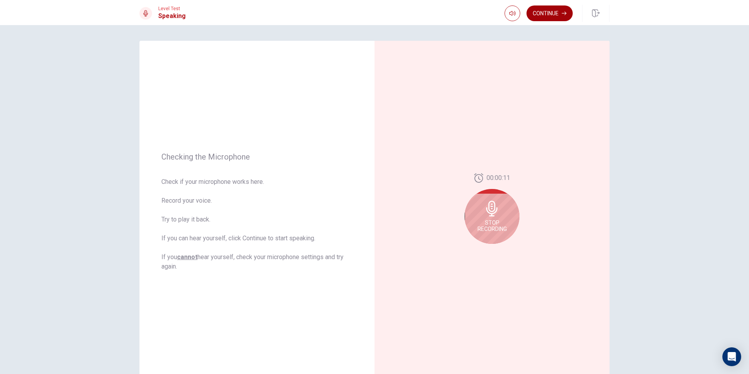
click at [547, 14] on button "Continue" at bounding box center [549, 13] width 46 height 16
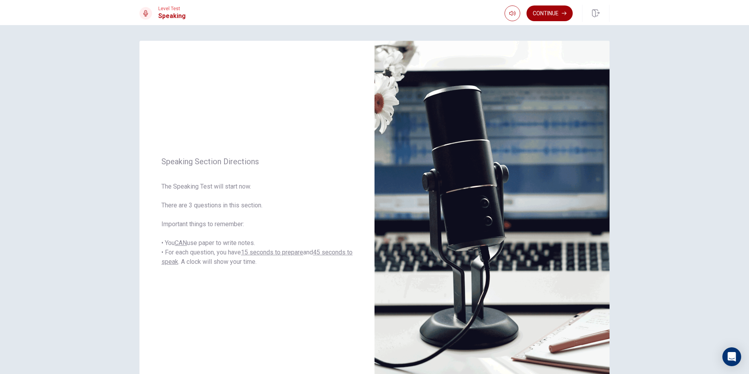
click at [548, 14] on button "Continue" at bounding box center [549, 13] width 46 height 16
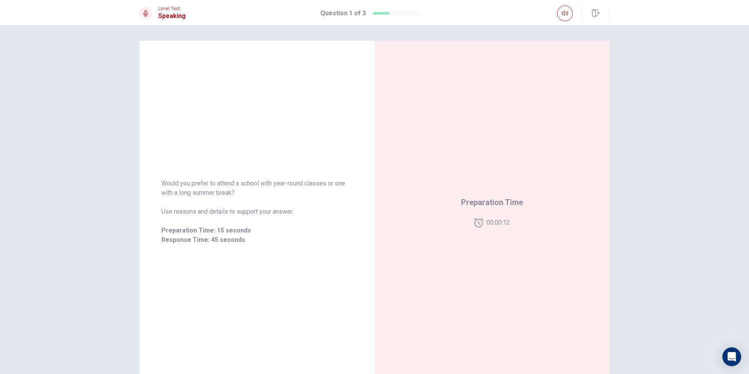
click at [540, 56] on div "Preparation Time 00:00:12" at bounding box center [491, 211] width 235 height 341
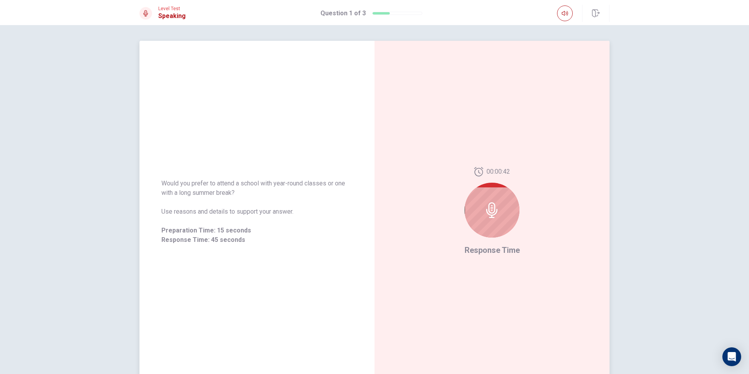
click at [500, 206] on div at bounding box center [491, 209] width 55 height 55
click at [492, 208] on icon at bounding box center [492, 210] width 16 height 16
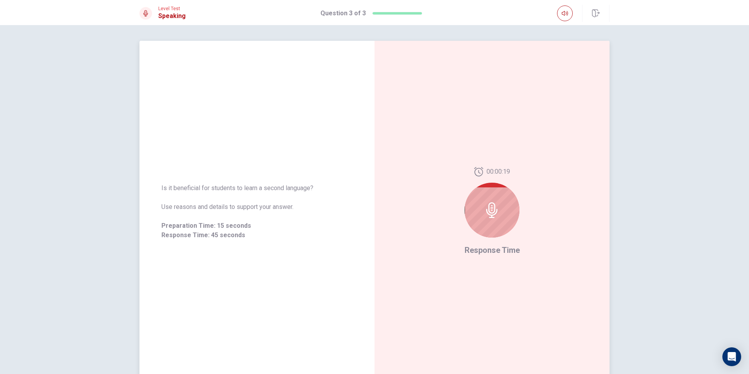
click at [489, 214] on icon at bounding box center [492, 210] width 16 height 16
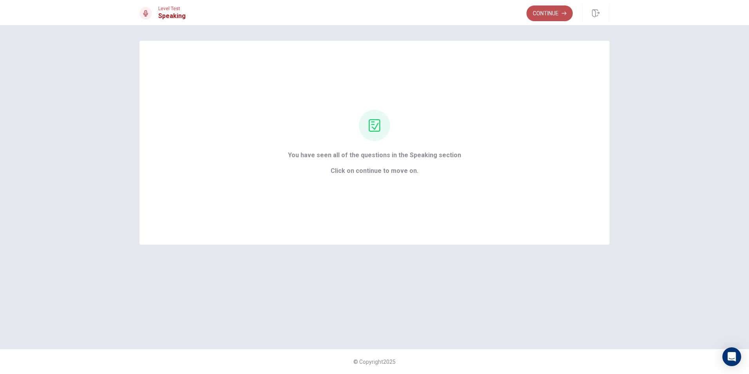
click at [553, 16] on button "Continue" at bounding box center [549, 13] width 46 height 16
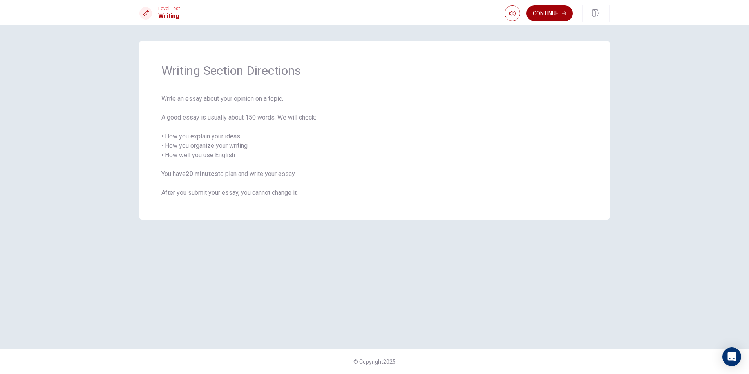
click at [542, 16] on button "Continue" at bounding box center [549, 13] width 46 height 16
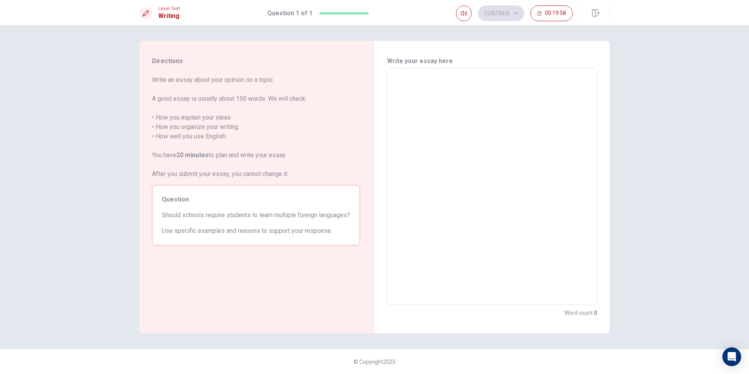
click at [425, 96] on textarea at bounding box center [491, 187] width 199 height 224
type textarea "I"
type textarea "x"
type textarea "I"
type textarea "x"
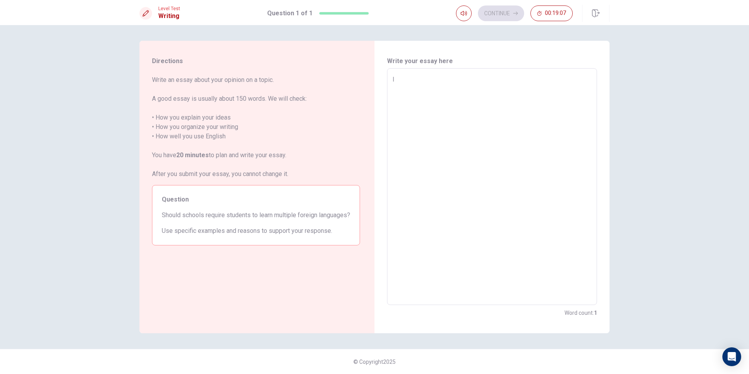
type textarea "I t"
type textarea "x"
type textarea "I th"
type textarea "x"
type textarea "I thi"
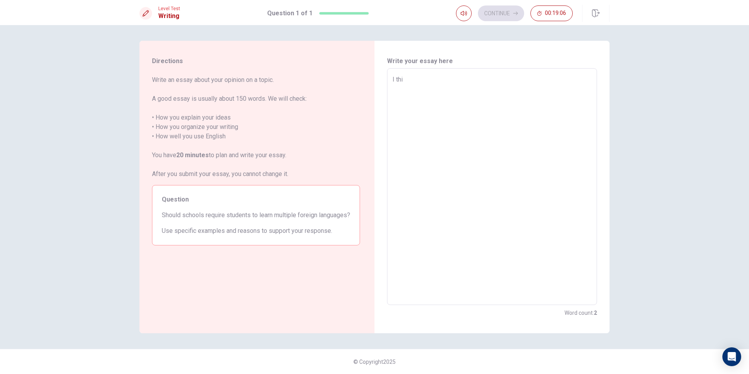
type textarea "x"
type textarea "I thin"
type textarea "x"
type textarea "I think"
type textarea "x"
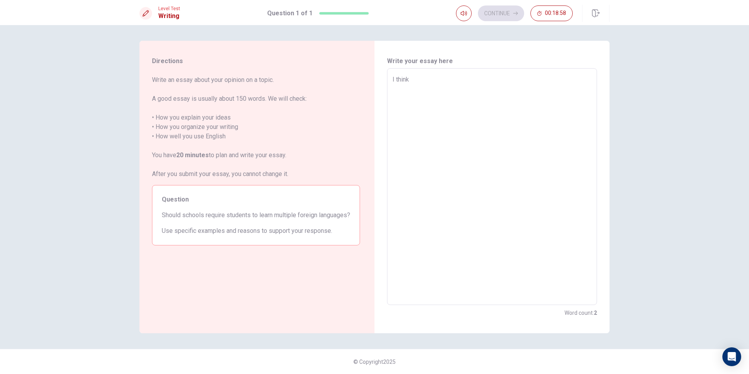
type textarea "I think"
type textarea "x"
type textarea "I think"
type textarea "x"
type textarea "I think"
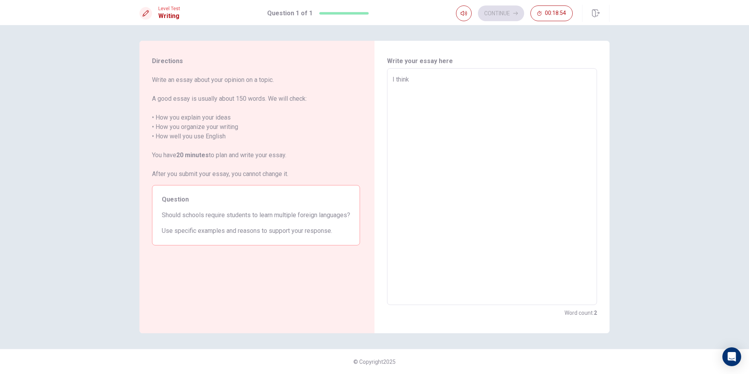
type textarea "x"
type textarea "I think"
type textarea "x"
type textarea "I thin"
type textarea "x"
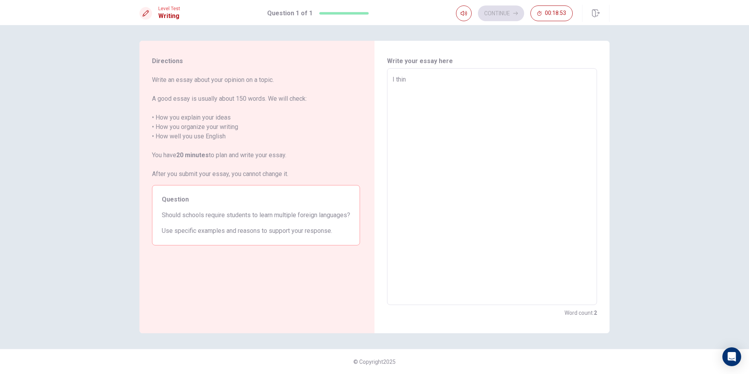
type textarea "I think"
type textarea "x"
type textarea "I thinkn"
type textarea "x"
type textarea "I think"
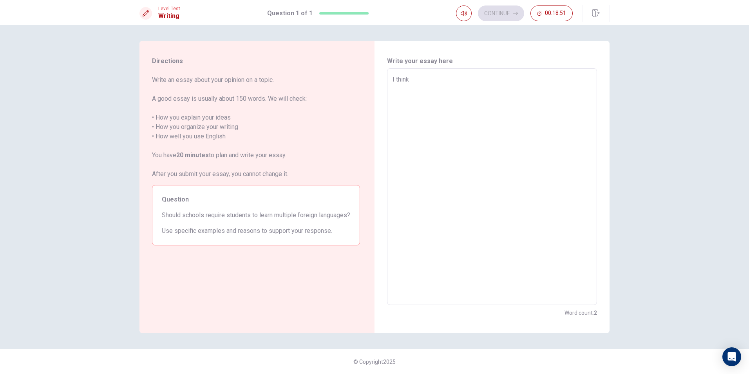
type textarea "x"
type textarea "I think"
type textarea "x"
type textarea "I think s"
type textarea "x"
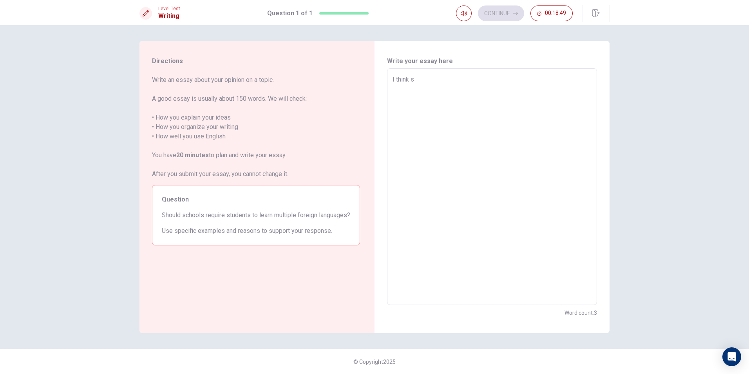
type textarea "I think sc"
type textarea "x"
type textarea "I think sch"
type textarea "x"
type textarea "I think scho"
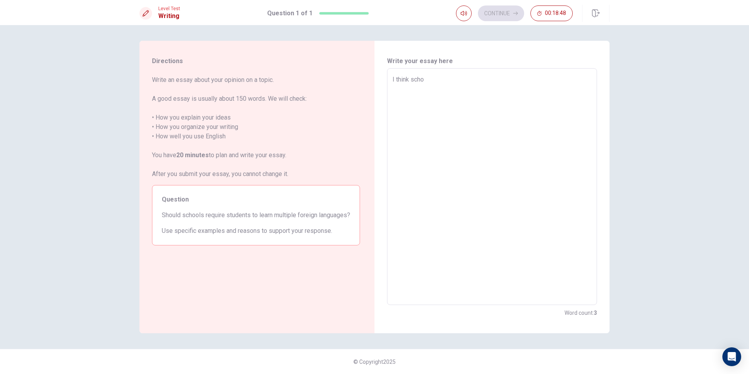
type textarea "x"
type textarea "I think schoo"
type textarea "x"
type textarea "I think school"
type textarea "x"
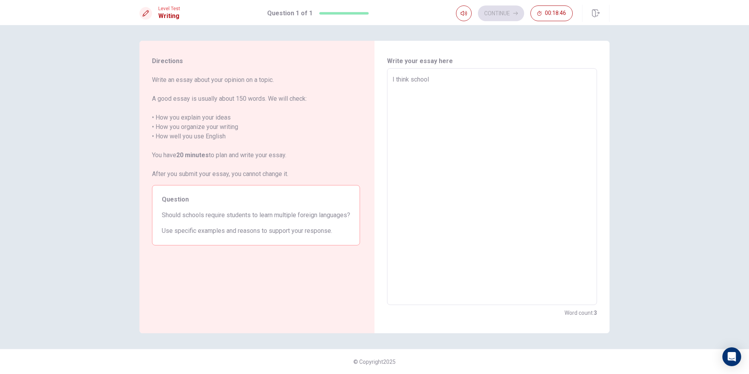
type textarea "I think schools"
type textarea "x"
type textarea "I think schoolss"
type textarea "x"
type textarea "I think schoolssh"
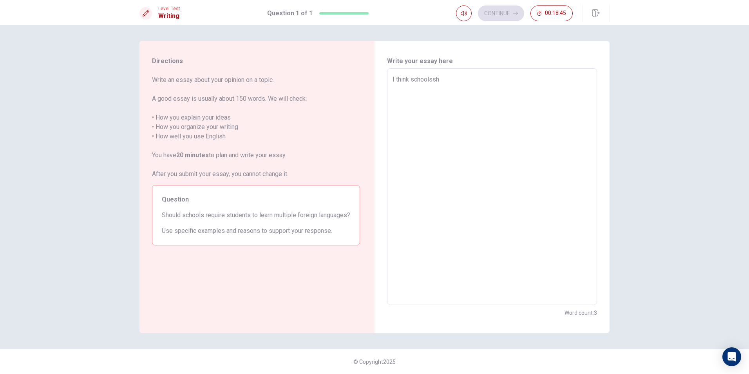
type textarea "x"
type textarea "I think schoolssho"
type textarea "x"
type textarea "I think schoolsshou"
type textarea "x"
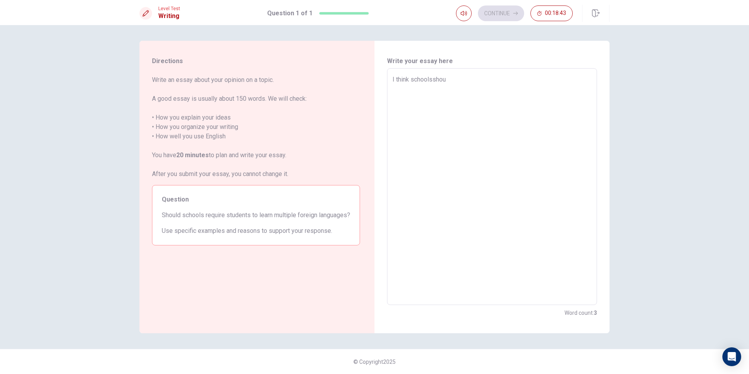
type textarea "I think schoolsshoul"
type textarea "x"
type textarea "I think schoolsshould"
drag, startPoint x: 432, startPoint y: 80, endPoint x: 451, endPoint y: 75, distance: 20.1
click at [433, 80] on textarea "I think schoolsshould" at bounding box center [491, 187] width 199 height 224
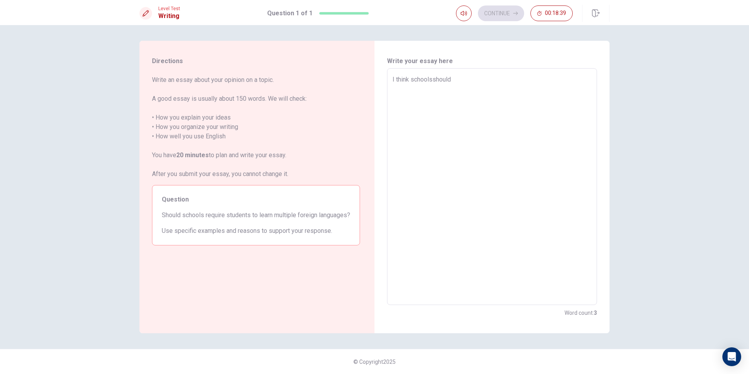
type textarea "x"
type textarea "I think schools should"
type textarea "x"
click at [457, 76] on textarea "I think schools should" at bounding box center [491, 187] width 199 height 224
type textarea "I think schools should"
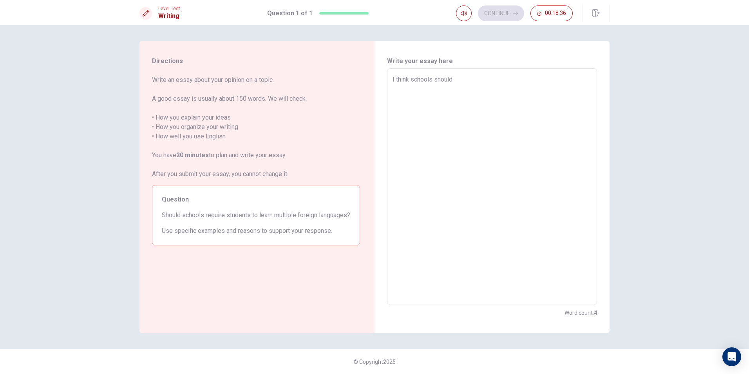
type textarea "x"
type textarea "I think schools should e"
type textarea "x"
type textarea "I think schools should eq"
type textarea "x"
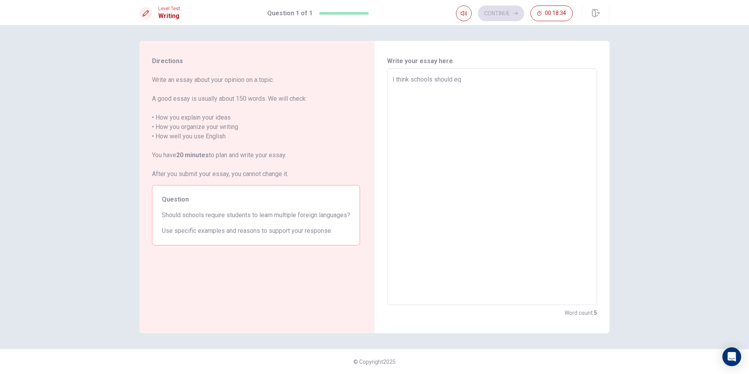
type textarea "I think schools should equ"
type textarea "x"
type textarea "I think schools should equi"
type textarea "x"
type textarea "I think schools should equir"
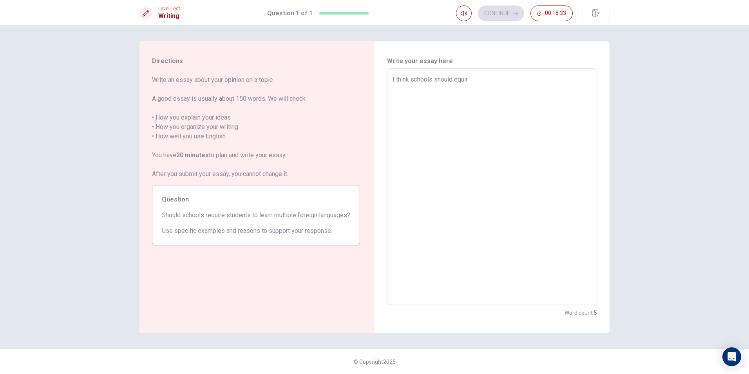
type textarea "x"
type textarea "I think schools should equire"
type textarea "x"
type textarea "I think schools should equires"
click at [454, 80] on textarea "I think schools should equires" at bounding box center [491, 187] width 199 height 224
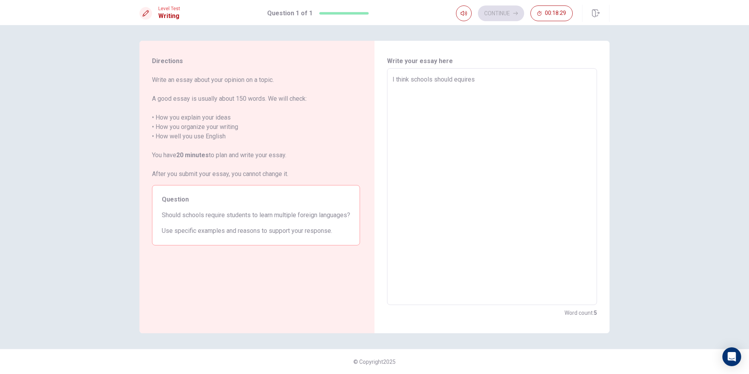
type textarea "x"
type textarea "I think schools should requires"
click at [504, 83] on textarea "I think schools should requires" at bounding box center [491, 187] width 199 height 224
type textarea "x"
type textarea "I think schools should requires"
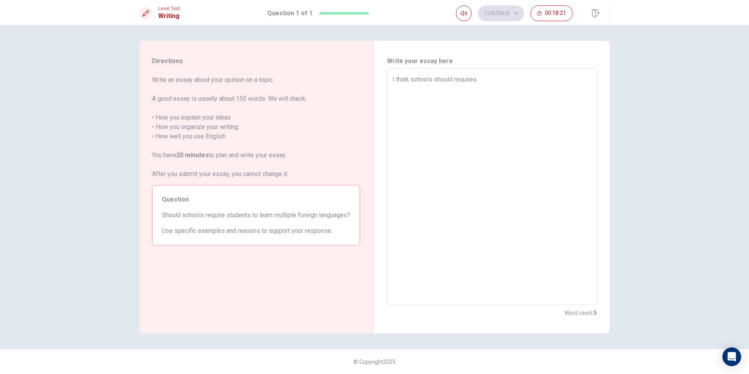
type textarea "x"
type textarea "I think schools should requires s"
type textarea "x"
type textarea "I think schools should requires st"
type textarea "x"
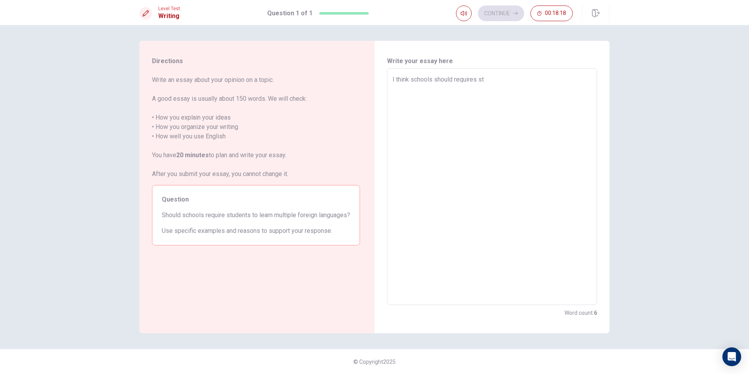
type textarea "I think schools should requires stu"
type textarea "x"
type textarea "I think schools should requires stud"
type textarea "x"
type textarea "I think schools should requires stude"
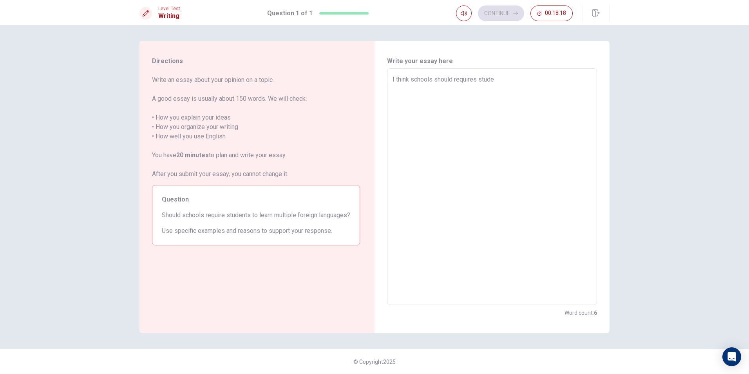
type textarea "x"
type textarea "I think schools should requires studen"
type textarea "x"
type textarea "I think schools should requires student"
type textarea "x"
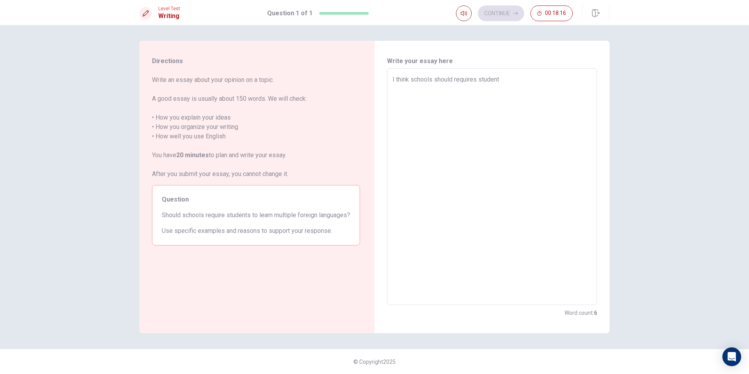
type textarea "I think schools should requires students"
type textarea "x"
type textarea "I think schools should requires students"
type textarea "x"
type textarea "I think schools should requires students t"
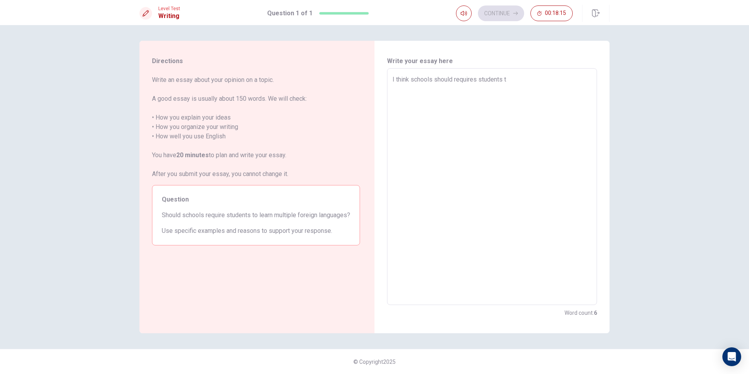
type textarea "x"
type textarea "I think schools should requires students to"
type textarea "x"
type textarea "I think schools should requires students tol"
type textarea "x"
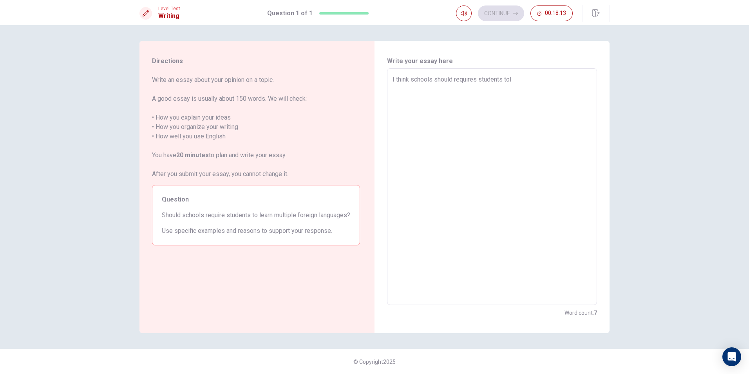
type textarea "I think schools should requires students tole"
type textarea "x"
type textarea "I think schools should requires students tolea"
type textarea "x"
type textarea "I think schools should requires students tolear"
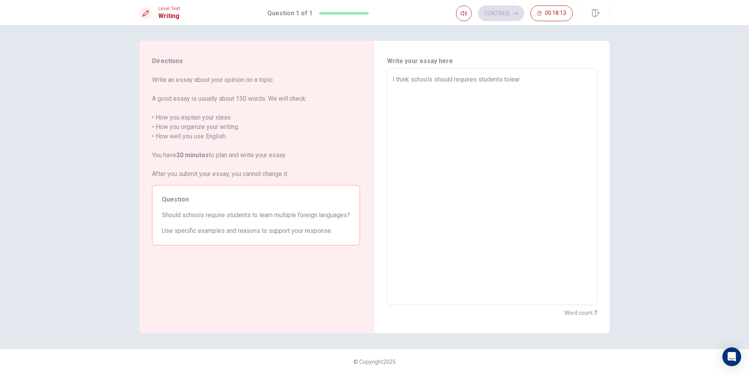
type textarea "x"
type textarea "I think schools should requires students tolearn"
drag, startPoint x: 509, startPoint y: 81, endPoint x: 517, endPoint y: 79, distance: 8.8
click at [509, 81] on textarea "I think schools should requires students tolearn" at bounding box center [491, 187] width 199 height 224
type textarea "x"
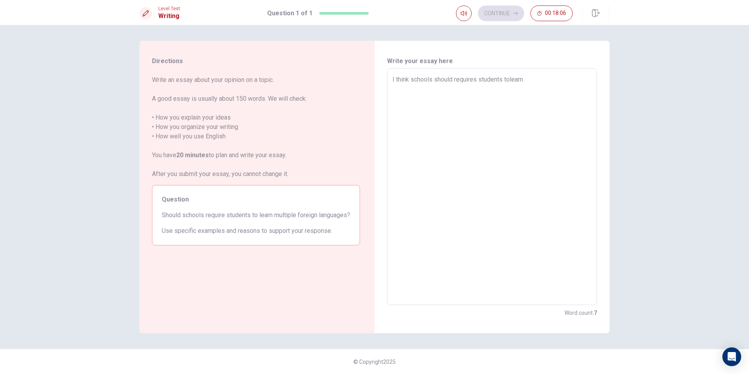
type textarea "I think schools should requires students to learn"
click at [534, 87] on textarea "I think schools should requires students to learn" at bounding box center [491, 187] width 199 height 224
type textarea "x"
type textarea "I think schools should requires students to learn"
type textarea "x"
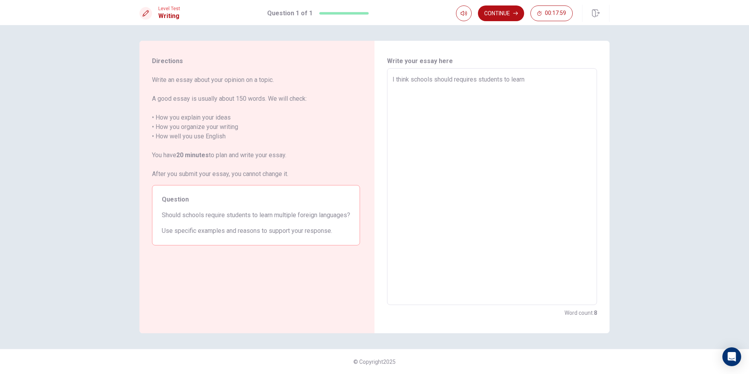
type textarea "I think schools should requires students to learn m"
type textarea "x"
type textarea "I think schools should requires students to learn mu"
type textarea "x"
type textarea "I think schools should requires students to learn mul"
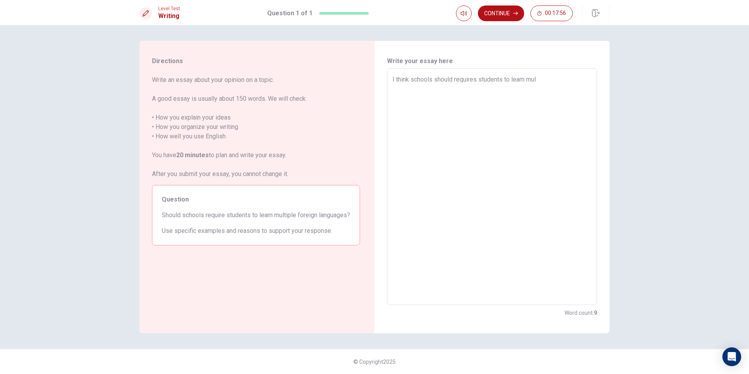
type textarea "x"
type textarea "I think schools should requires students to learn mult"
type textarea "x"
type textarea "I think schools should requires students to learn multi"
type textarea "x"
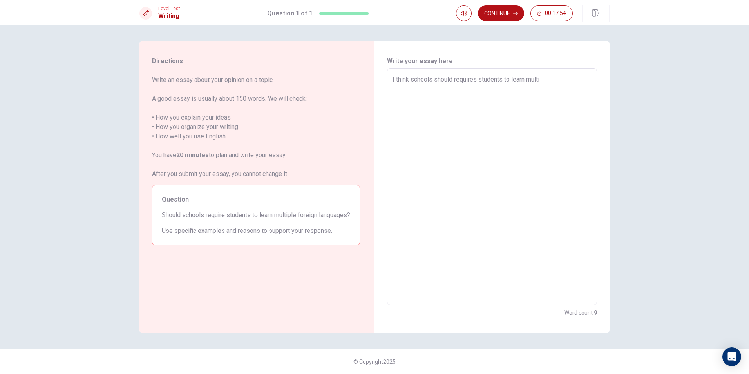
type textarea "I think schools should requires students to learn multip"
type textarea "x"
type textarea "I think schools should requires students to learn multipl"
type textarea "x"
type textarea "I think schools should requires students to learn multiple"
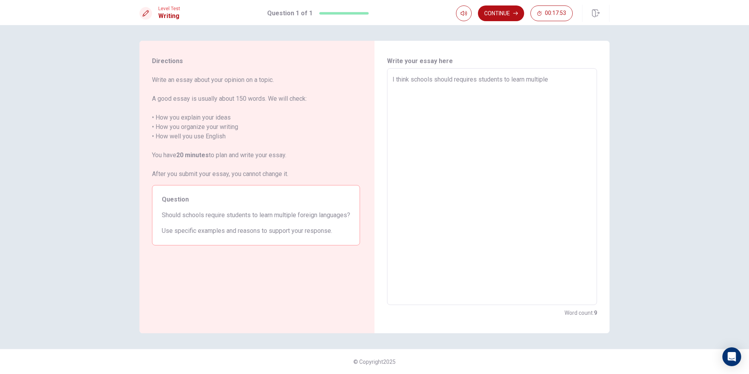
type textarea "x"
type textarea "I think schools should requires students to learn multiple"
type textarea "x"
type textarea "I think schools should requires students to learn multiple l"
type textarea "x"
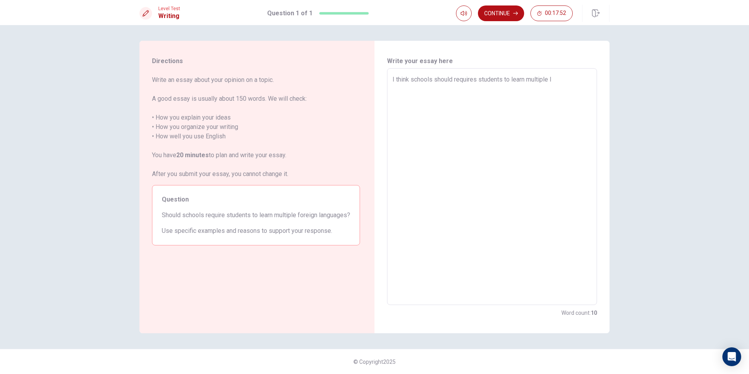
type textarea "I think schools should requires students to learn multiple la"
type textarea "x"
type textarea "I think schools should requires students to learn multiple lan"
type textarea "x"
type textarea "I think schools should requires students to learn multiple lang"
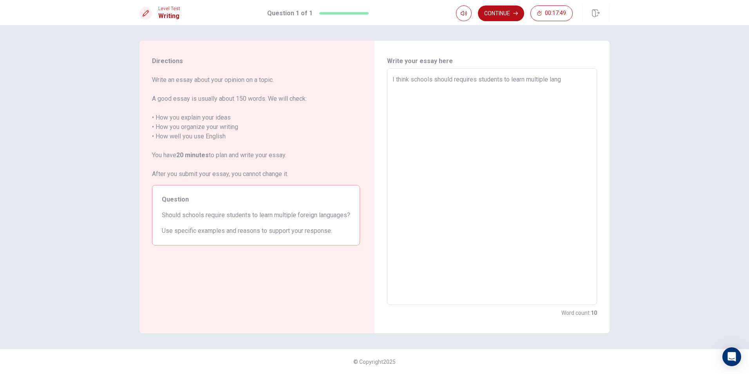
type textarea "x"
type textarea "I think schools should requires students to learn multiple langu"
type textarea "x"
type textarea "I think schools should requires students to learn multiple langua"
type textarea "x"
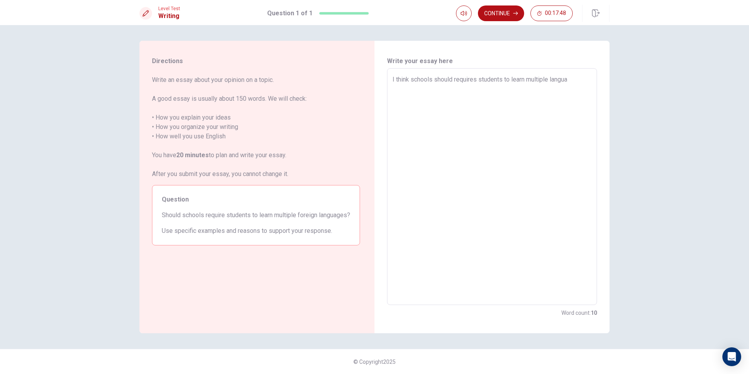
type textarea "I think schools should requires students to learn multiple languag"
type textarea "x"
type textarea "I think schools should requires students to learn multiple language"
click at [551, 80] on textarea "I think schools should requires students to learn multiple language" at bounding box center [491, 187] width 199 height 224
type textarea "x"
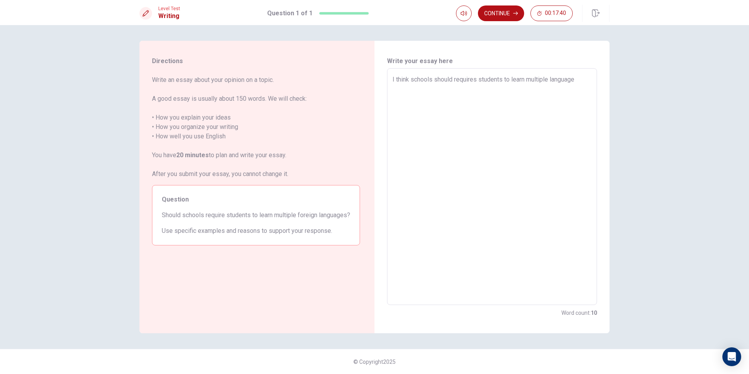
type textarea "I think schools should requires students to learn multiple flanguage"
type textarea "x"
type textarea "I think schools should requires students to learn multiple folanguage"
type textarea "x"
type textarea "I think schools should requires students to learn multiple forlanguage"
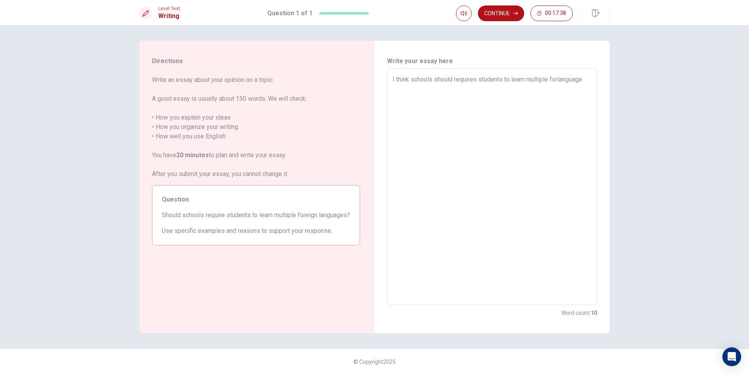
type textarea "x"
type textarea "I think schools should requires students to learn multiple forilanguage"
type textarea "x"
type textarea "I think schools should requires students to learn multiple forlanguage"
type textarea "x"
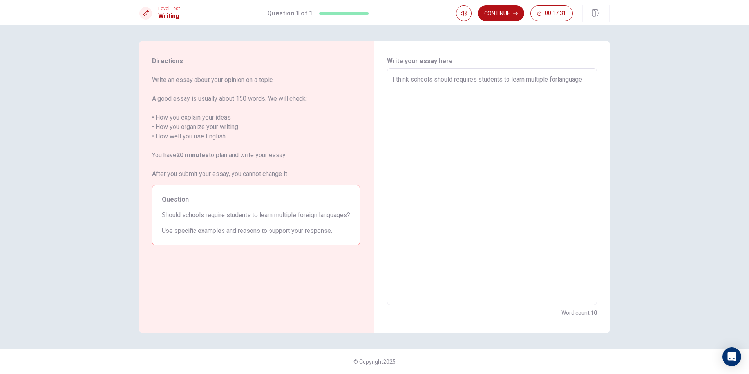
type textarea "I think schools should requires students to learn multiple forelanguage"
type textarea "x"
type textarea "I think schools should requires students to learn multiple foreilanguage"
type textarea "x"
type textarea "I think schools should requires students to learn multiple foreiglanguage"
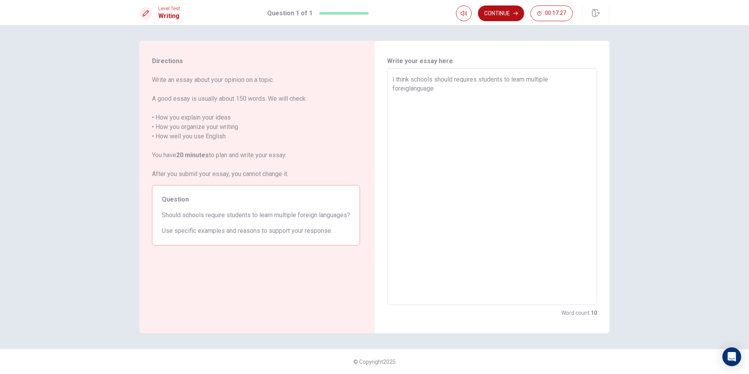
type textarea "x"
type textarea "I think schools should requires students to learn multiple foreignlanguage"
type textarea "x"
type textarea "I think schools should requires students to learn multiple foreign language"
click at [516, 97] on textarea "I think schools should requires students to learn multiple foreign language" at bounding box center [491, 187] width 199 height 224
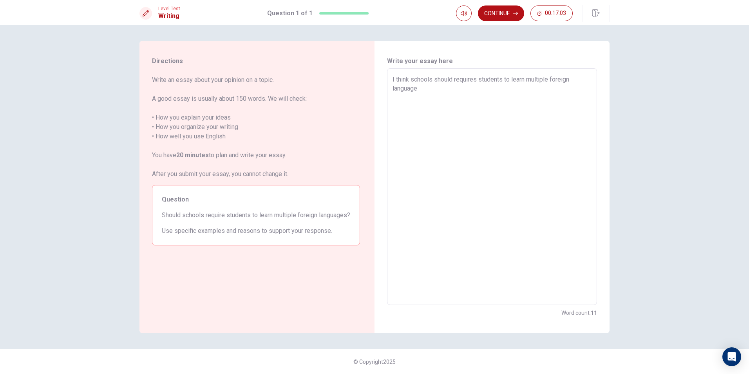
click at [581, 77] on textarea "I think schools should requires students to learn multiple foreign language" at bounding box center [491, 187] width 199 height 224
type textarea "x"
type textarea "I think schools should requires students to learn multiple foreignlanguage"
type textarea "x"
type textarea "I think schools should requires students to learn multiple foreign language"
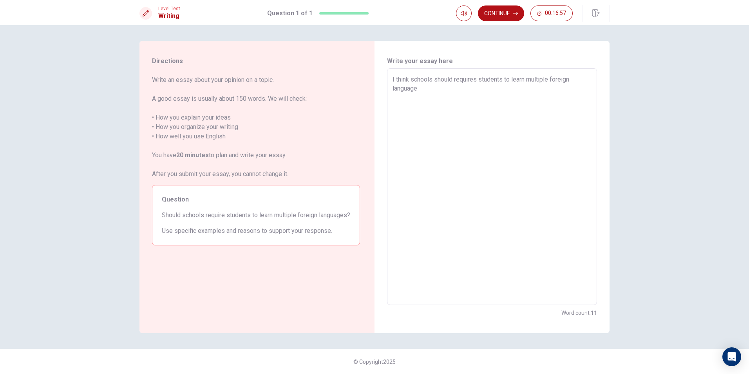
click at [466, 90] on textarea "I think schools should requires students to learn multiple foreign language" at bounding box center [491, 187] width 199 height 224
type textarea "x"
type textarea "I think schools should requires students to learn multiple foreign language"
type textarea "x"
type textarea "I think schools should requires students to learn multiple foreign language b"
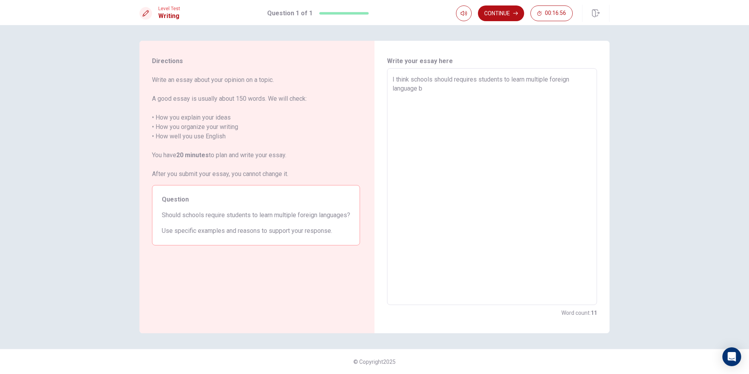
type textarea "x"
type textarea "I think schools should requires students to learn multiple foreign language be"
type textarea "x"
type textarea "I think schools should requires students to learn multiple foreign language bea"
type textarea "x"
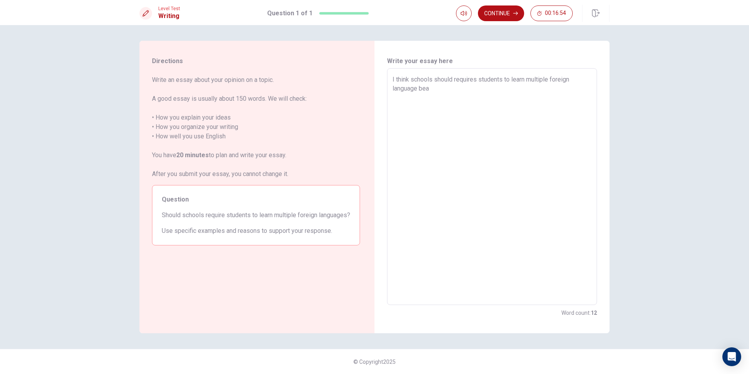
type textarea "I think schools should requires students to learn multiple foreign language beac"
type textarea "x"
type textarea "I think schools should requires students to learn multiple foreign language bea…"
type textarea "x"
type textarea "I think schools should requires students to learn multiple foreign language bea…"
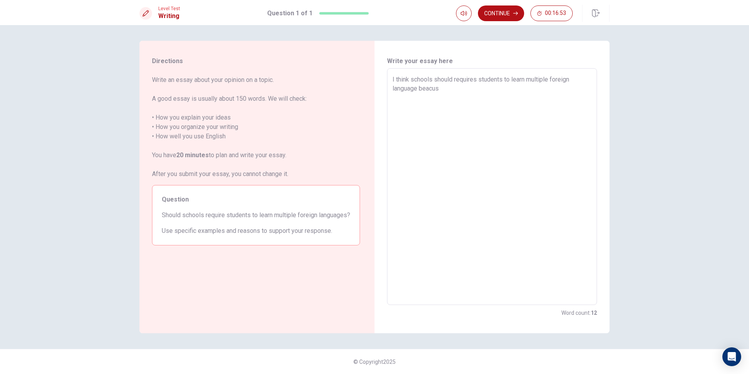
type textarea "x"
type textarea "I think schools should requires students to learn multiple foreign language bea…"
type textarea "x"
type textarea "I think schools should requires students to learn multiple foreign language bea…"
type textarea "x"
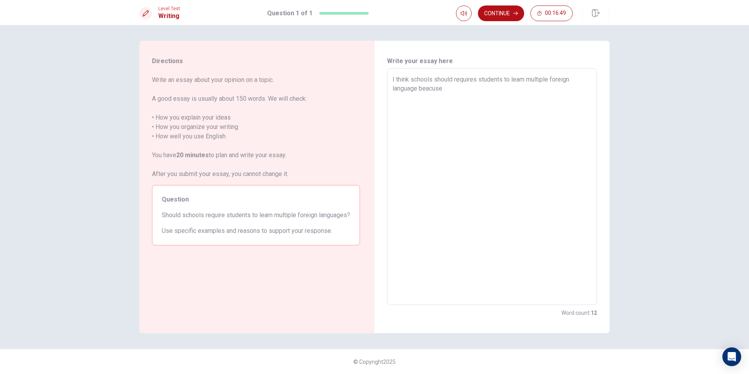
type textarea "I think schools should requires students to learn multiple foreign language bea…"
type textarea "x"
type textarea "I think schools should requires students to learn multiple foreign language bea…"
type textarea "x"
type textarea "I think schools should requires students to learn multiple foreign language bea…"
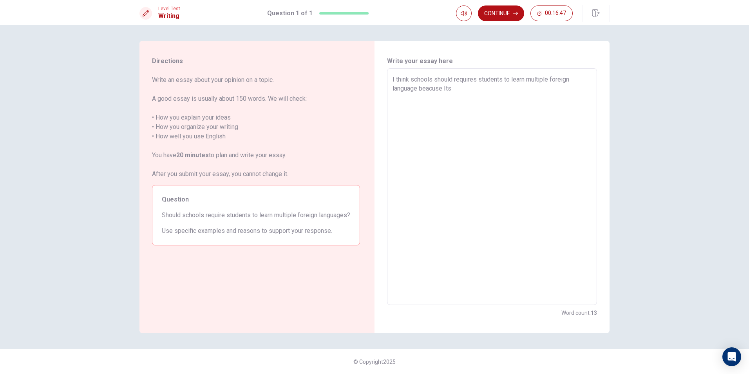
type textarea "x"
type textarea "I think schools should requires students to learn multiple foreign language bea…"
type textarea "x"
click at [487, 97] on textarea "I think schools should requires students to learn multiple foreign language bea…" at bounding box center [491, 187] width 199 height 224
click at [492, 97] on textarea "I think schools should requires students to learn multiple foreign language bea…" at bounding box center [491, 187] width 199 height 224
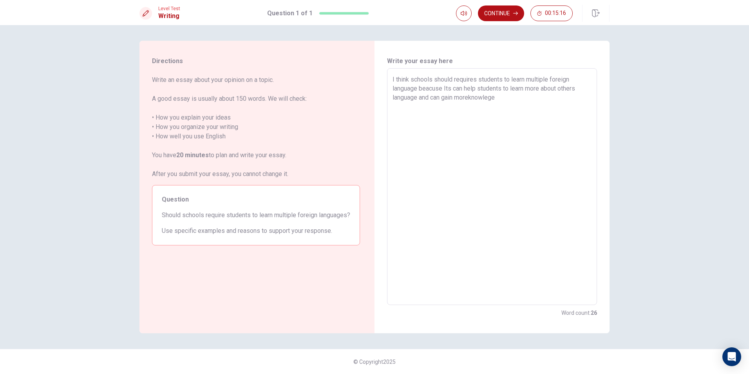
click at [471, 97] on textarea "I think schools should requires students to learn multiple foreign language bea…" at bounding box center [491, 187] width 199 height 224
click at [514, 100] on textarea "I think schools should requires students to learn multiple foreign language bea…" at bounding box center [491, 187] width 199 height 224
click at [567, 106] on textarea "I think schools should requires students to learn multiple foreign language bea…" at bounding box center [491, 187] width 199 height 224
click at [532, 120] on textarea "I think schools should requires students to learn multiple foreign language bea…" at bounding box center [491, 187] width 199 height 224
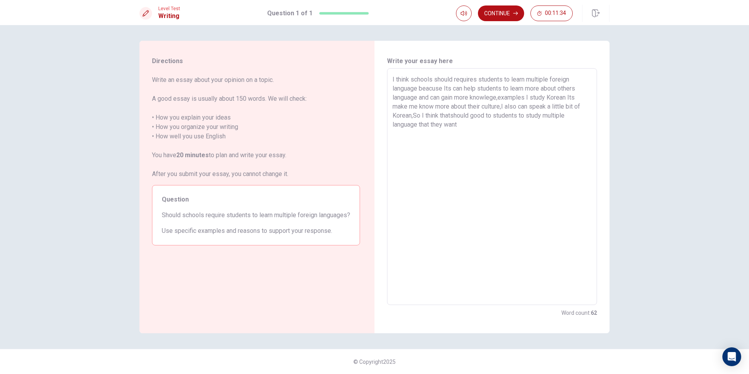
click at [451, 116] on textarea "I think schools should requires students to learn multiple foreign language bea…" at bounding box center [491, 187] width 199 height 224
click at [482, 126] on textarea "I think schools should requires students to learn multiple foreign language bea…" at bounding box center [491, 187] width 199 height 224
click at [513, 124] on textarea "I think schools should requires students to learn multiple foreign language bea…" at bounding box center [491, 187] width 199 height 224
click at [516, 12] on icon "button" at bounding box center [515, 13] width 5 height 5
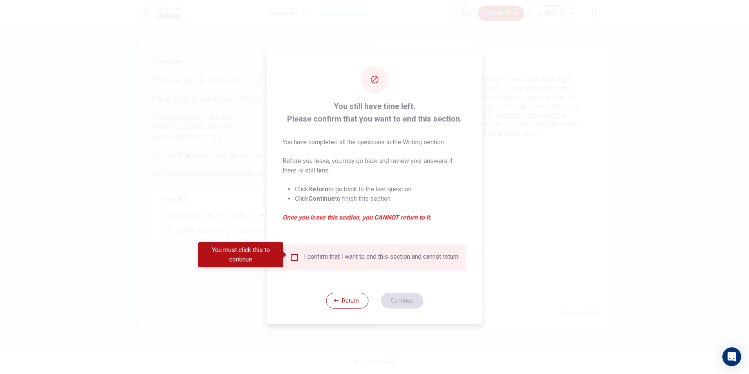
click at [296, 255] on input "You must click this to continue" at bounding box center [294, 257] width 9 height 9
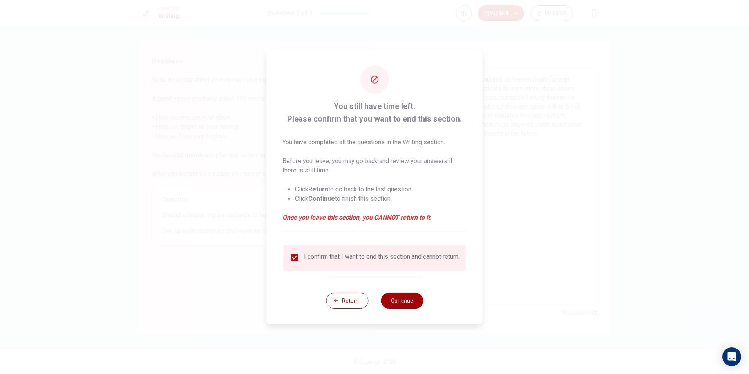
click at [408, 306] on button "Continue" at bounding box center [402, 300] width 42 height 16
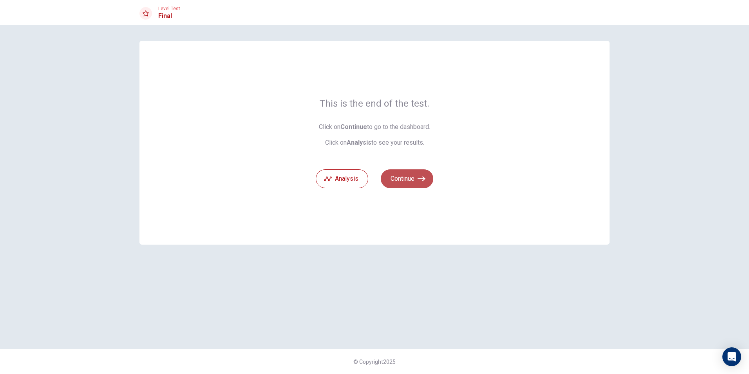
click at [412, 173] on button "Continue" at bounding box center [407, 178] width 52 height 19
